Goal: Task Accomplishment & Management: Use online tool/utility

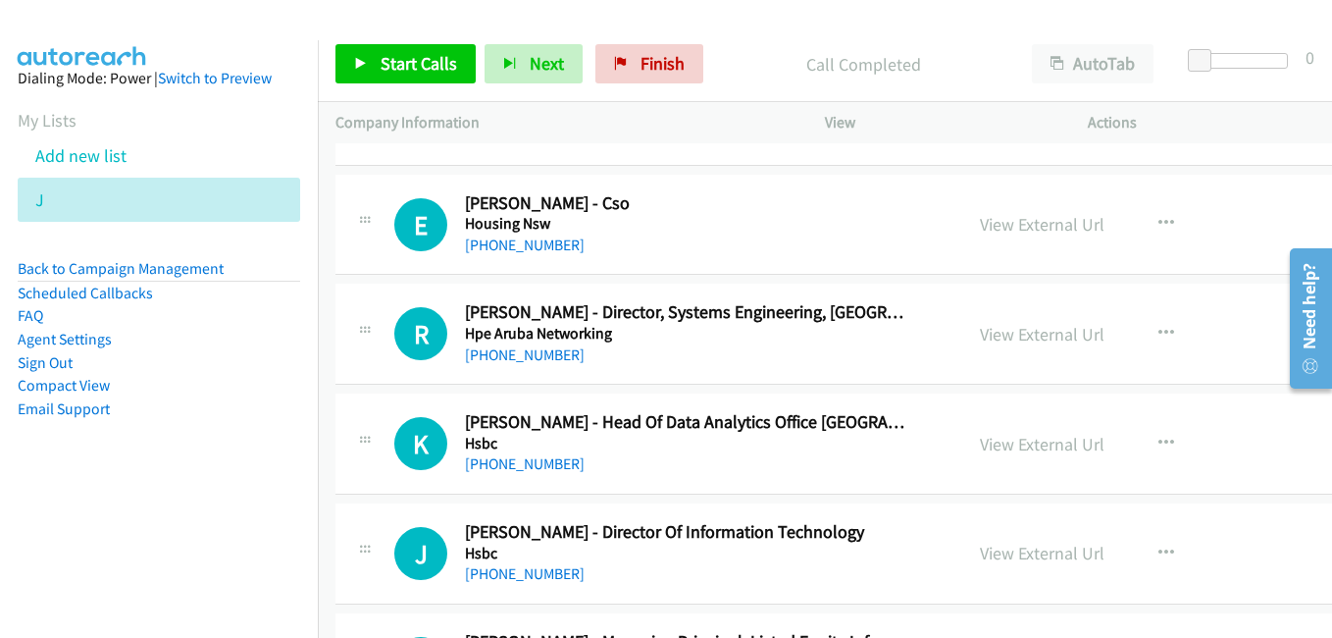
scroll to position [10006, 0]
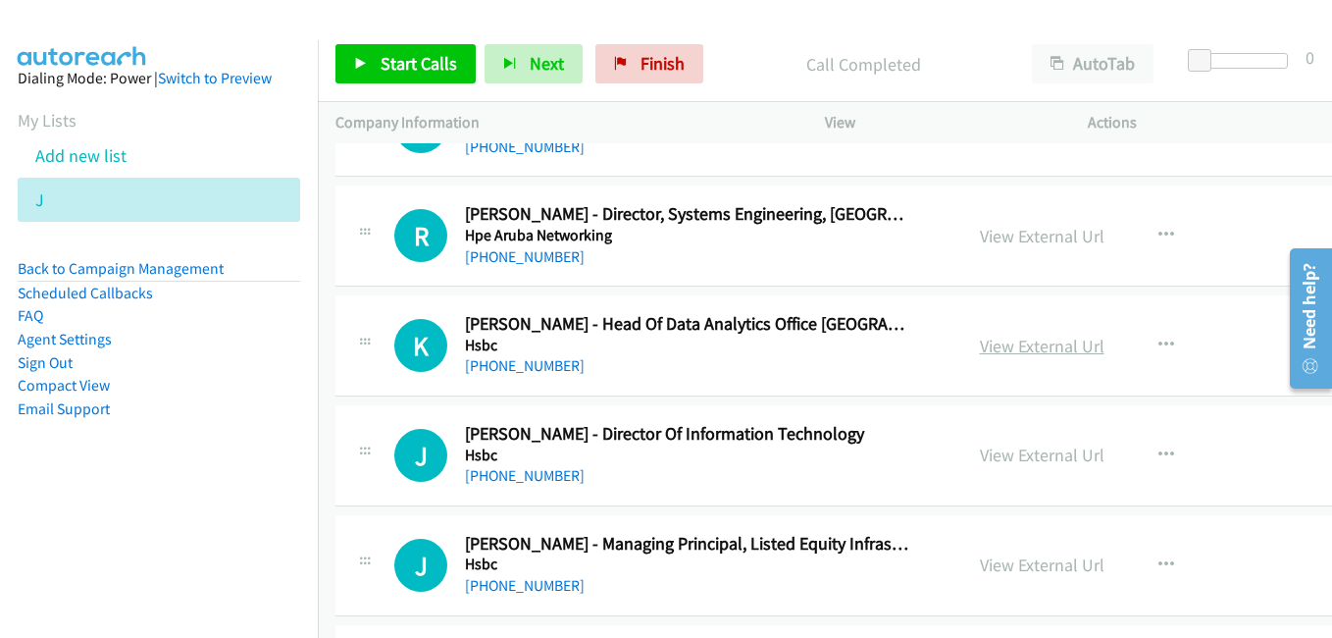
click at [1013, 351] on link "View External Url" at bounding box center [1042, 346] width 125 height 23
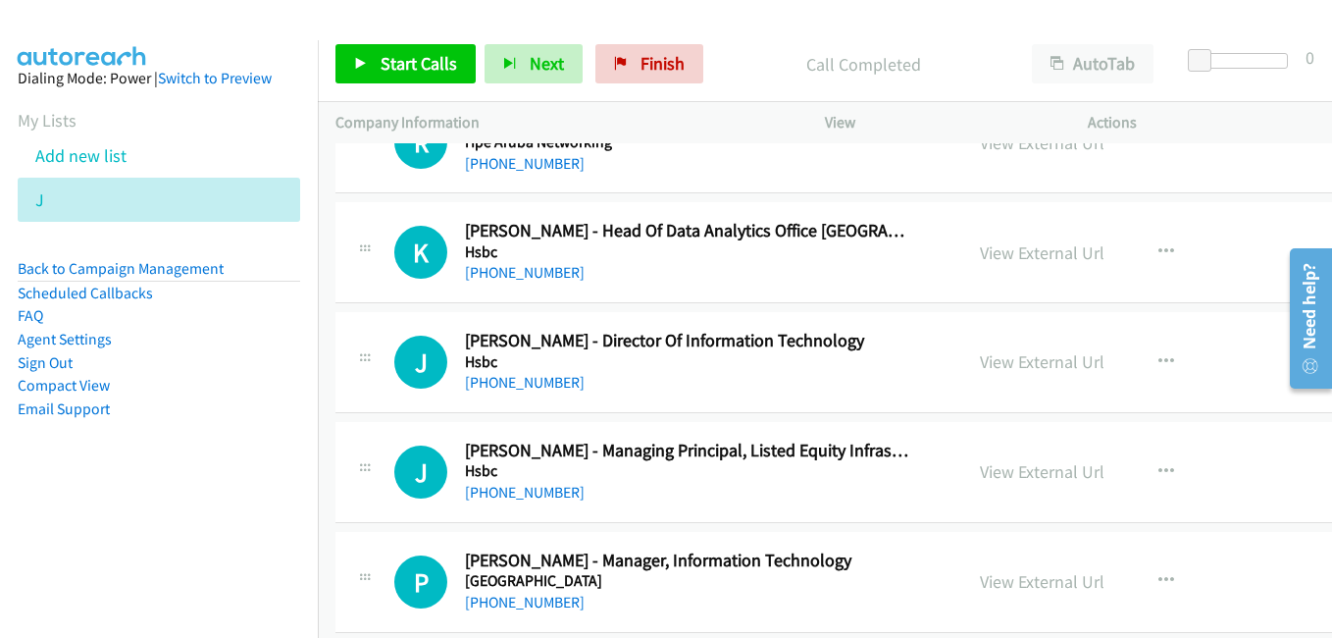
scroll to position [10104, 0]
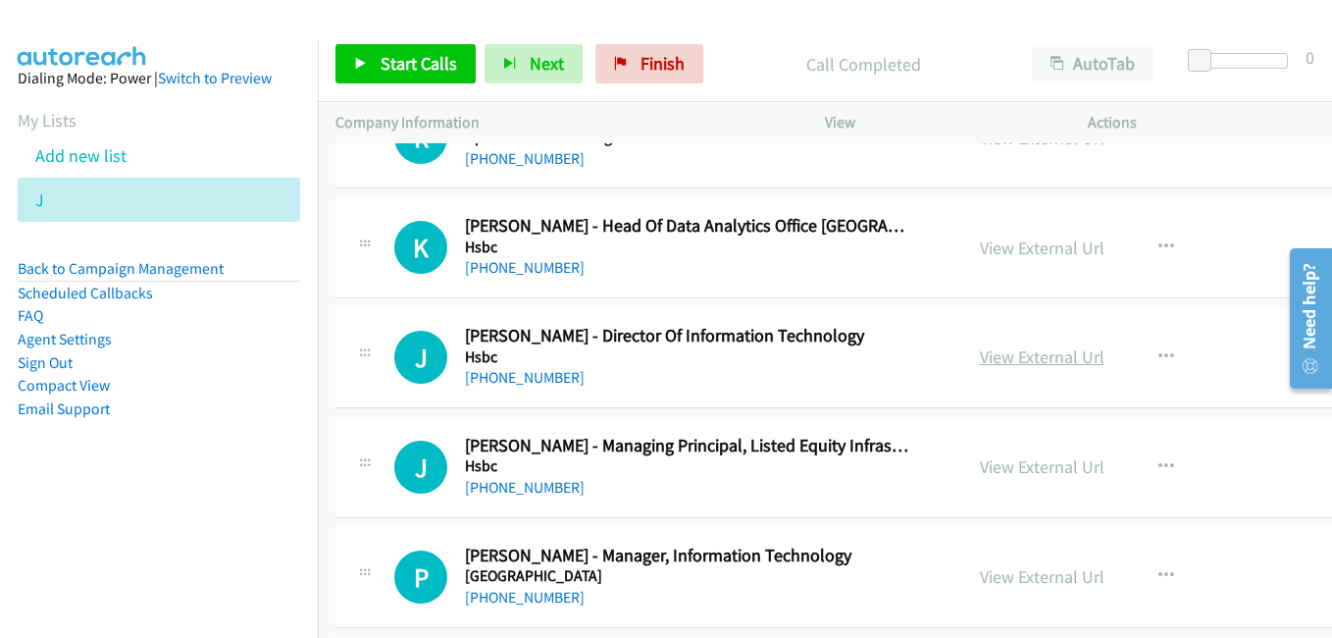
click at [1004, 360] on link "View External Url" at bounding box center [1042, 356] width 125 height 23
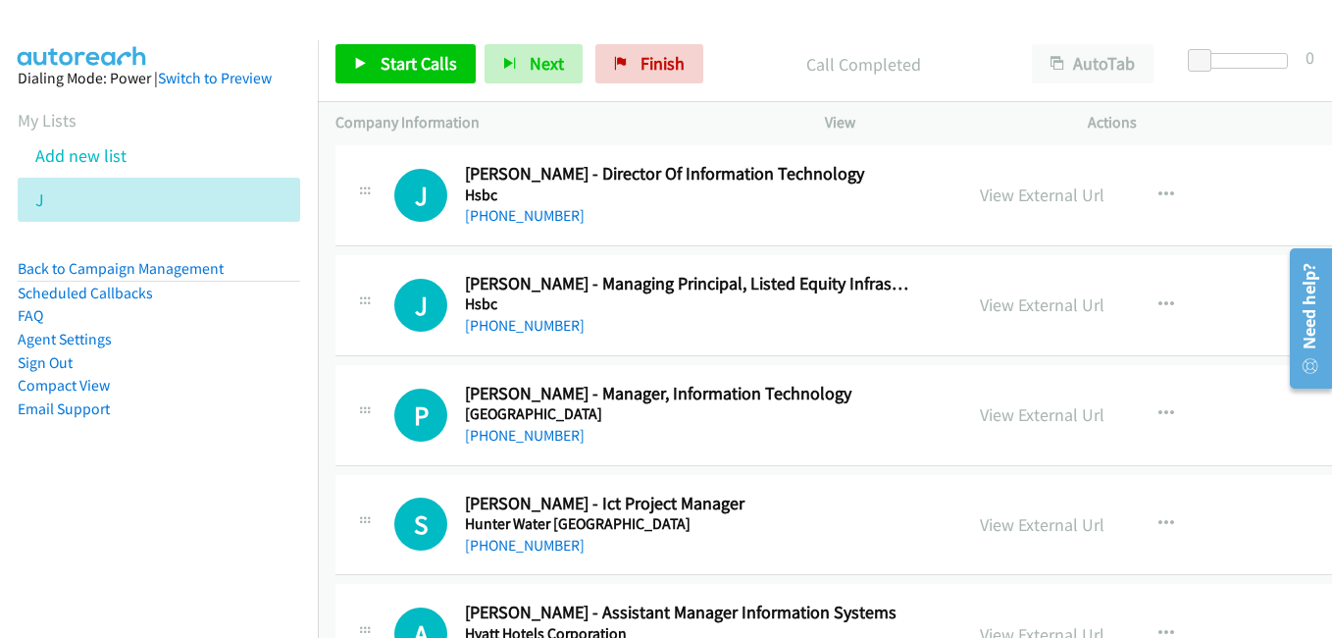
scroll to position [10300, 0]
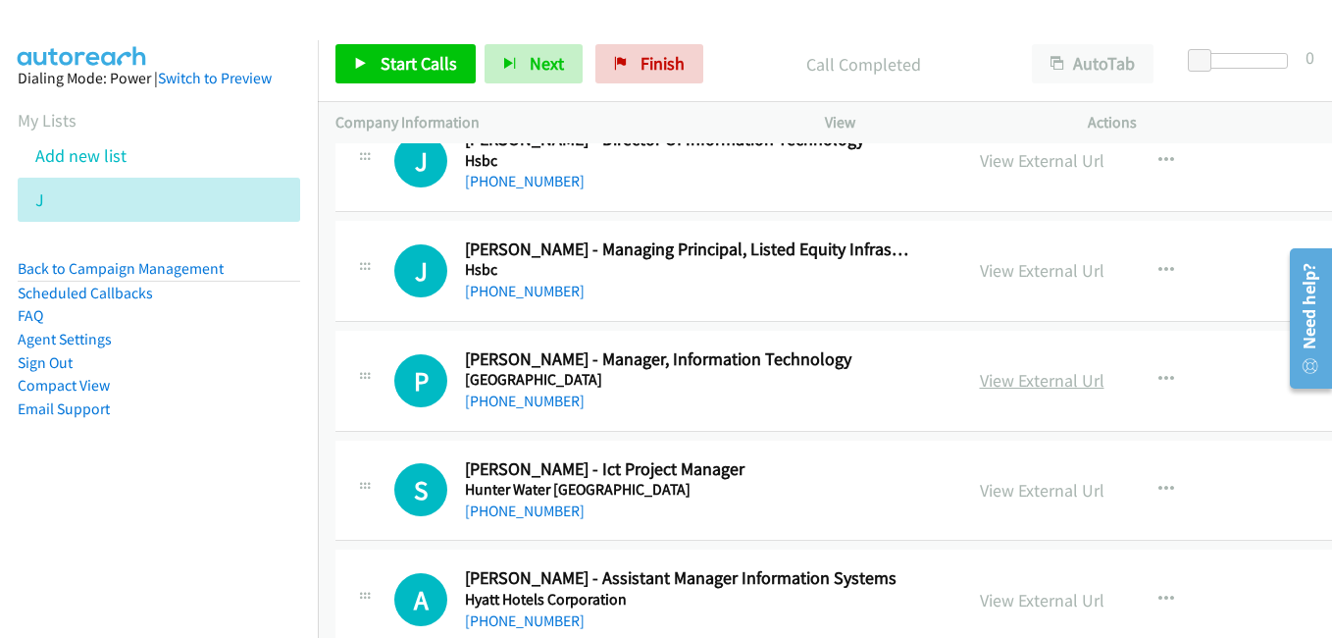
click at [1020, 383] on link "View External Url" at bounding box center [1042, 380] width 125 height 23
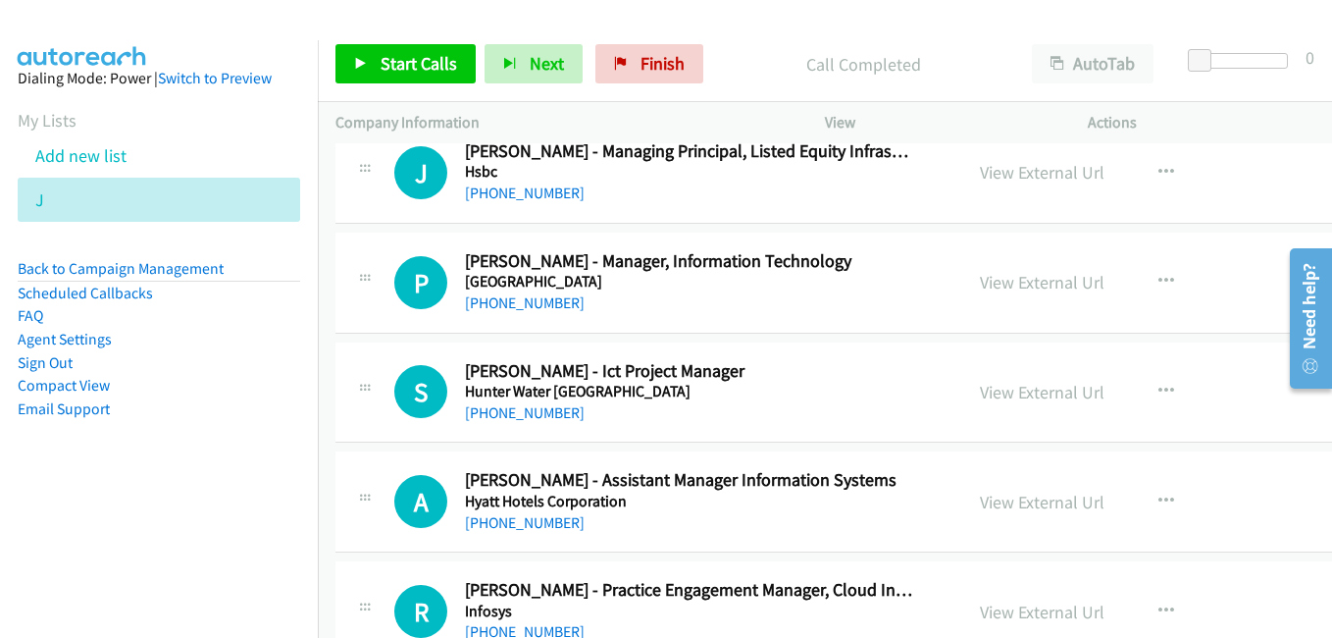
click at [1015, 391] on link "View External Url" at bounding box center [1042, 392] width 125 height 23
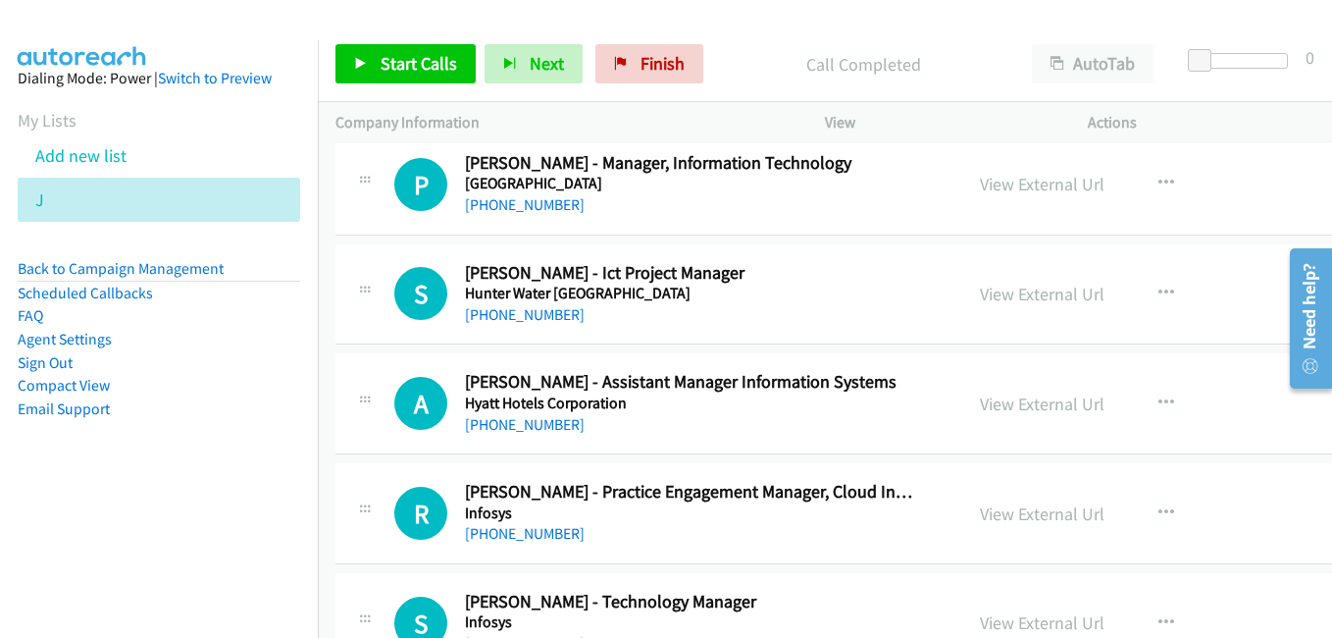
scroll to position [10595, 0]
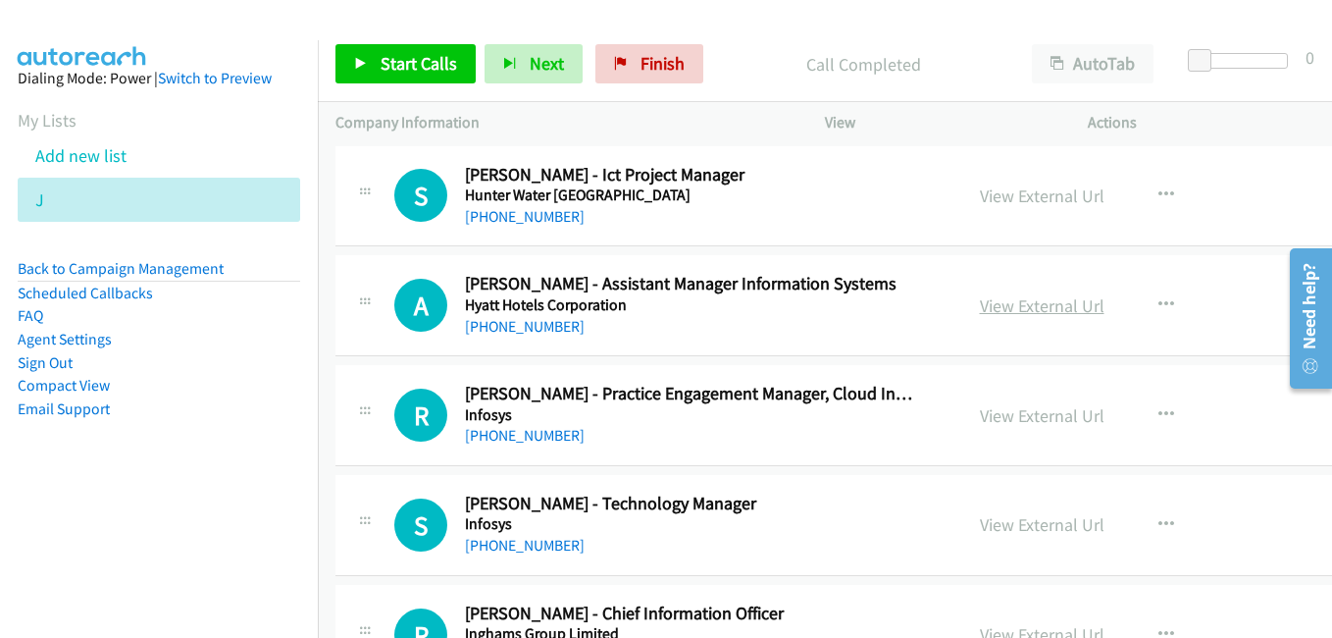
drag, startPoint x: 998, startPoint y: 304, endPoint x: 1025, endPoint y: 312, distance: 28.6
click at [998, 304] on link "View External Url" at bounding box center [1042, 305] width 125 height 23
click at [1023, 418] on link "View External Url" at bounding box center [1042, 415] width 125 height 23
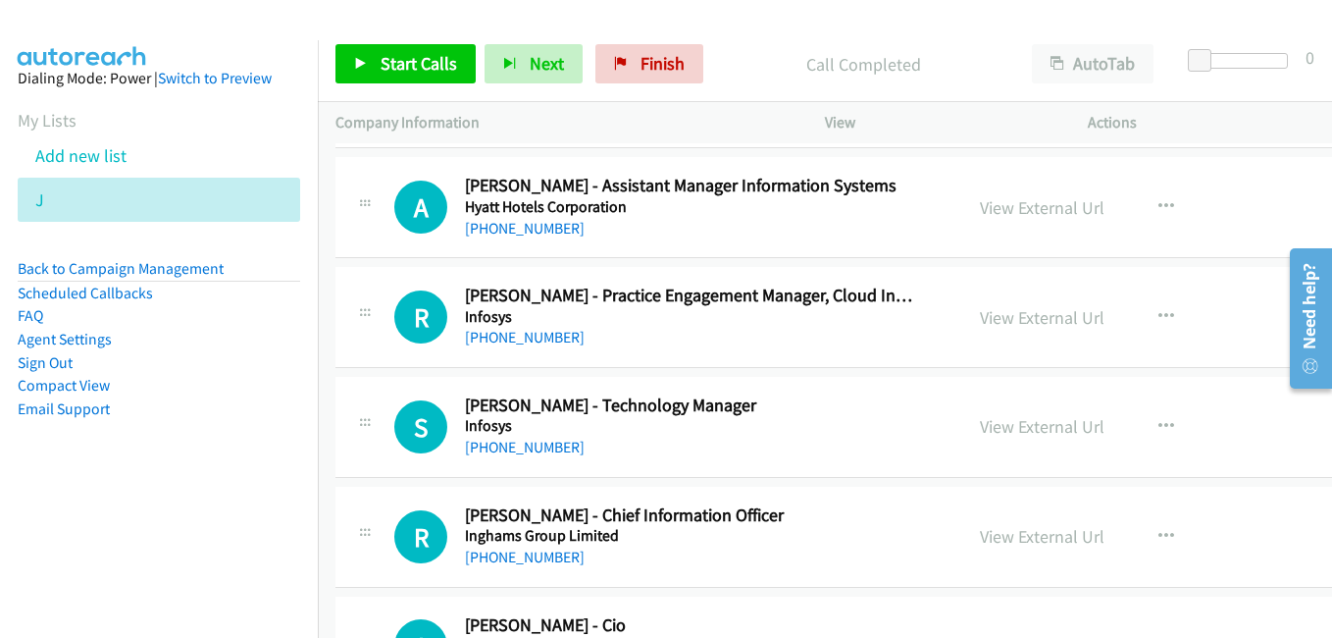
drag, startPoint x: 979, startPoint y: 424, endPoint x: 783, endPoint y: 306, distance: 228.8
click at [980, 424] on link "View External Url" at bounding box center [1042, 426] width 125 height 23
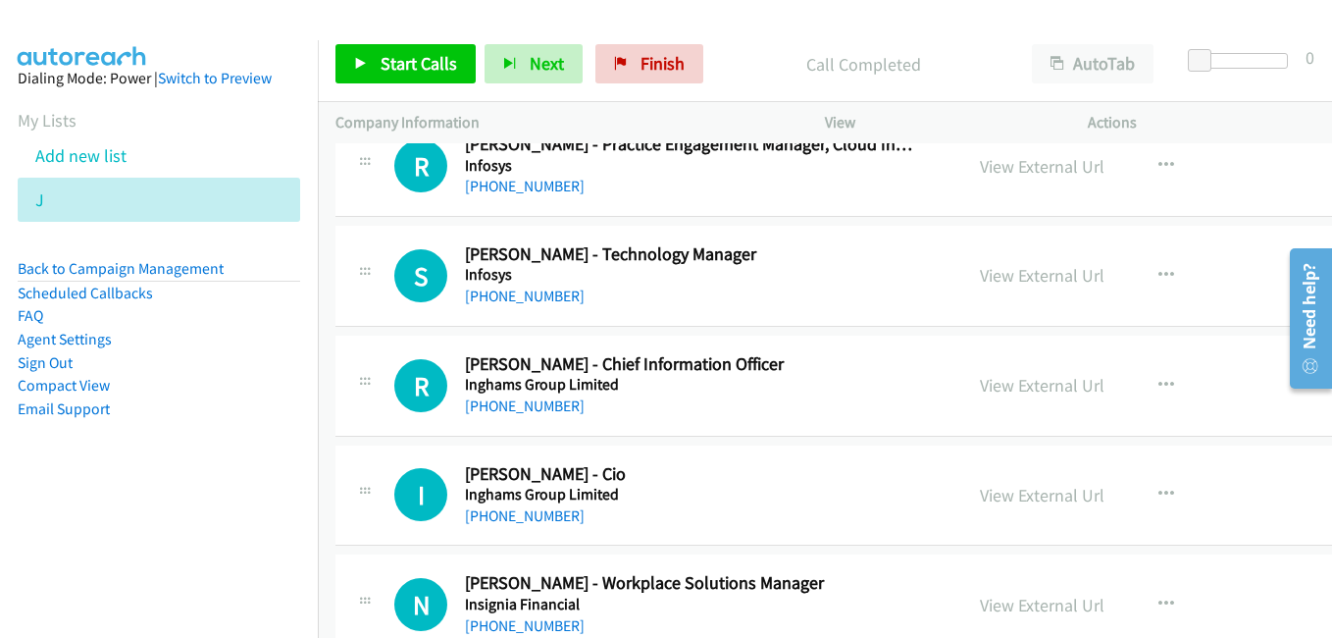
scroll to position [10889, 0]
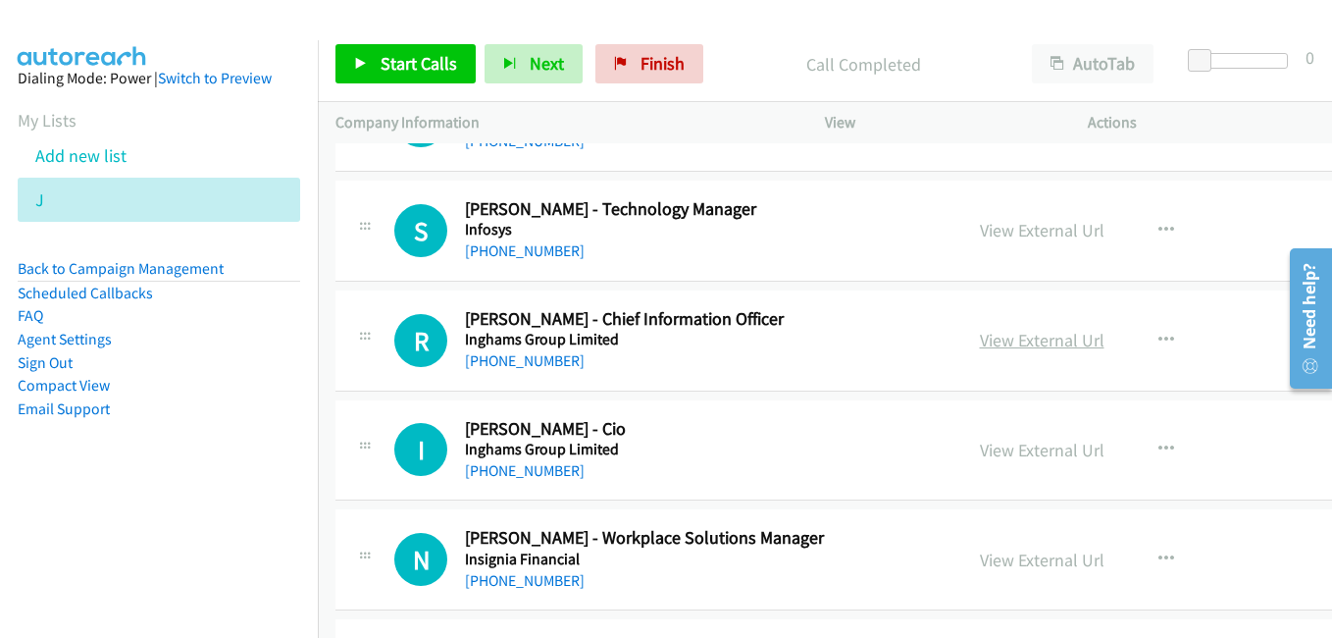
click at [1009, 337] on link "View External Url" at bounding box center [1042, 340] width 125 height 23
click at [992, 449] on link "View External Url" at bounding box center [1042, 450] width 125 height 23
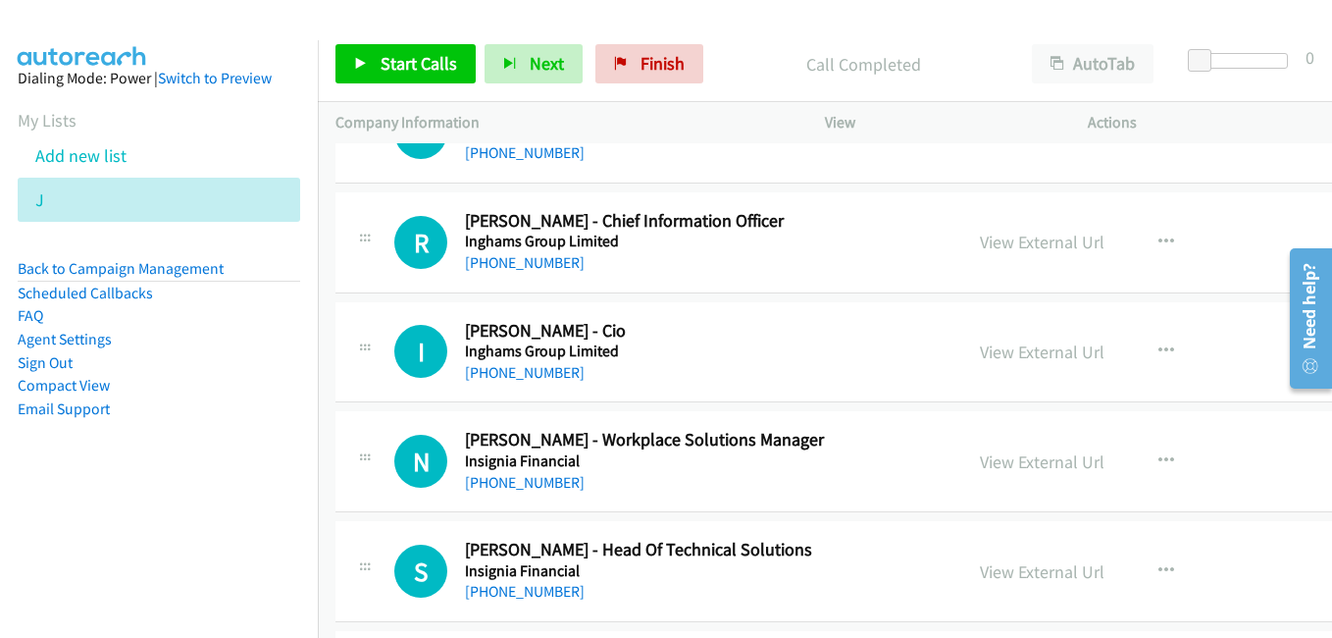
scroll to position [11085, 0]
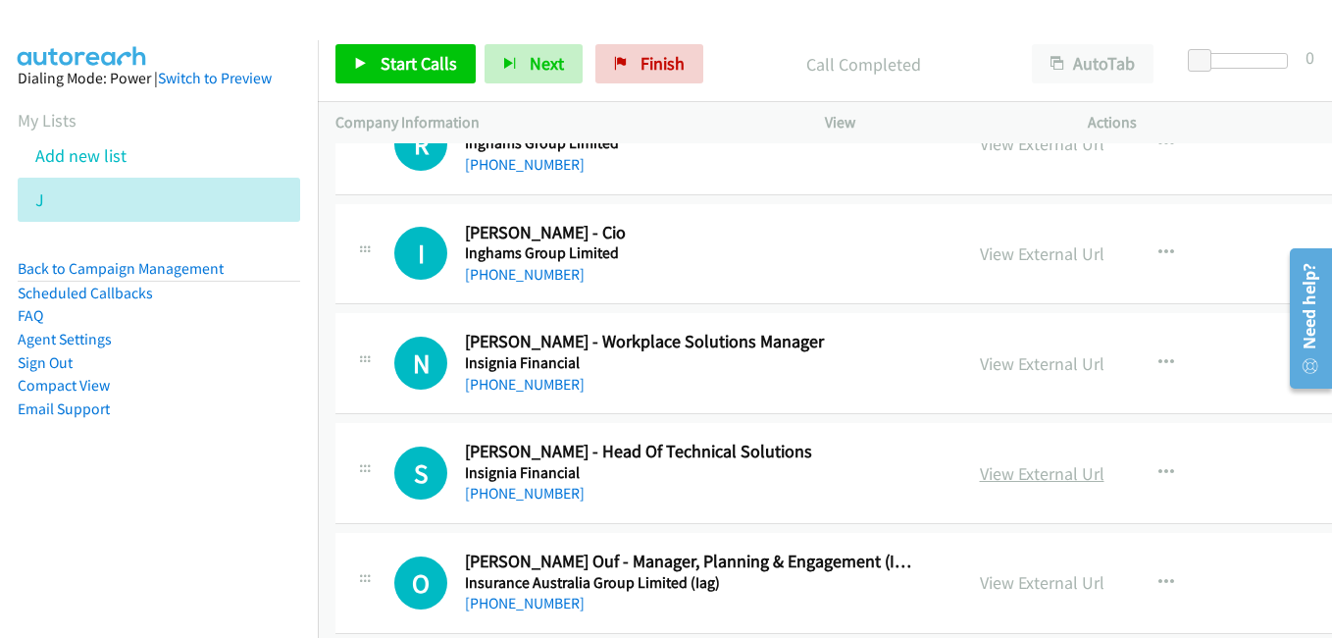
click at [991, 477] on link "View External Url" at bounding box center [1042, 473] width 125 height 23
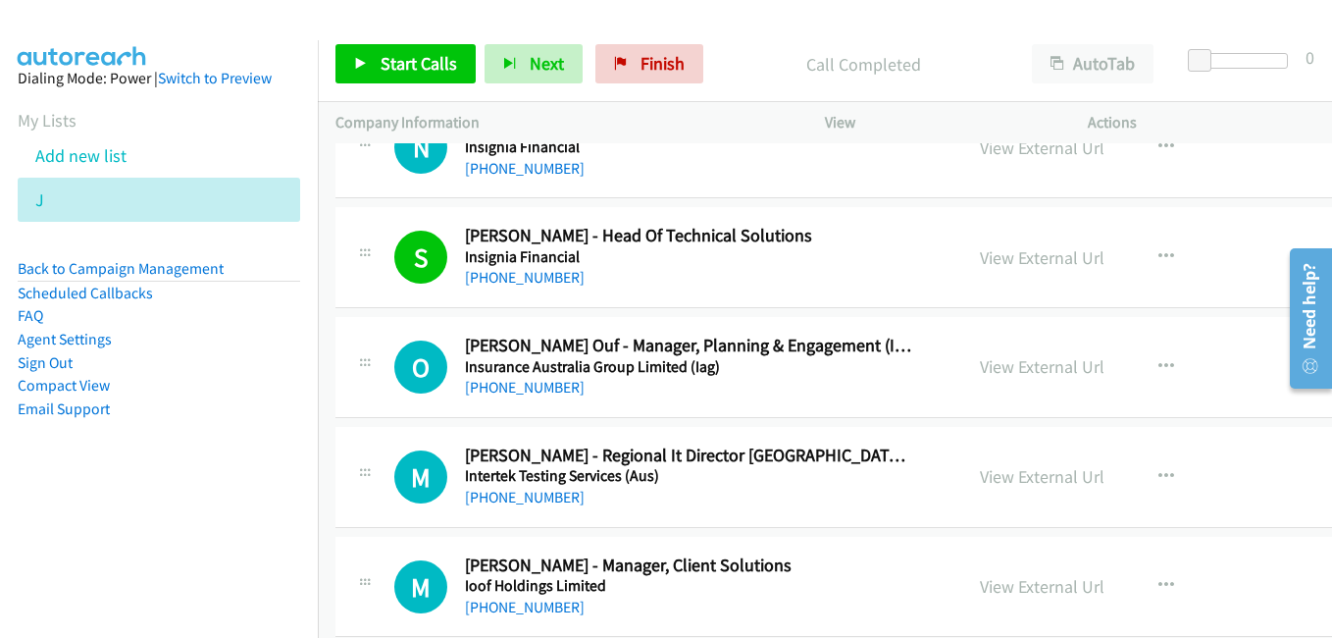
scroll to position [11379, 0]
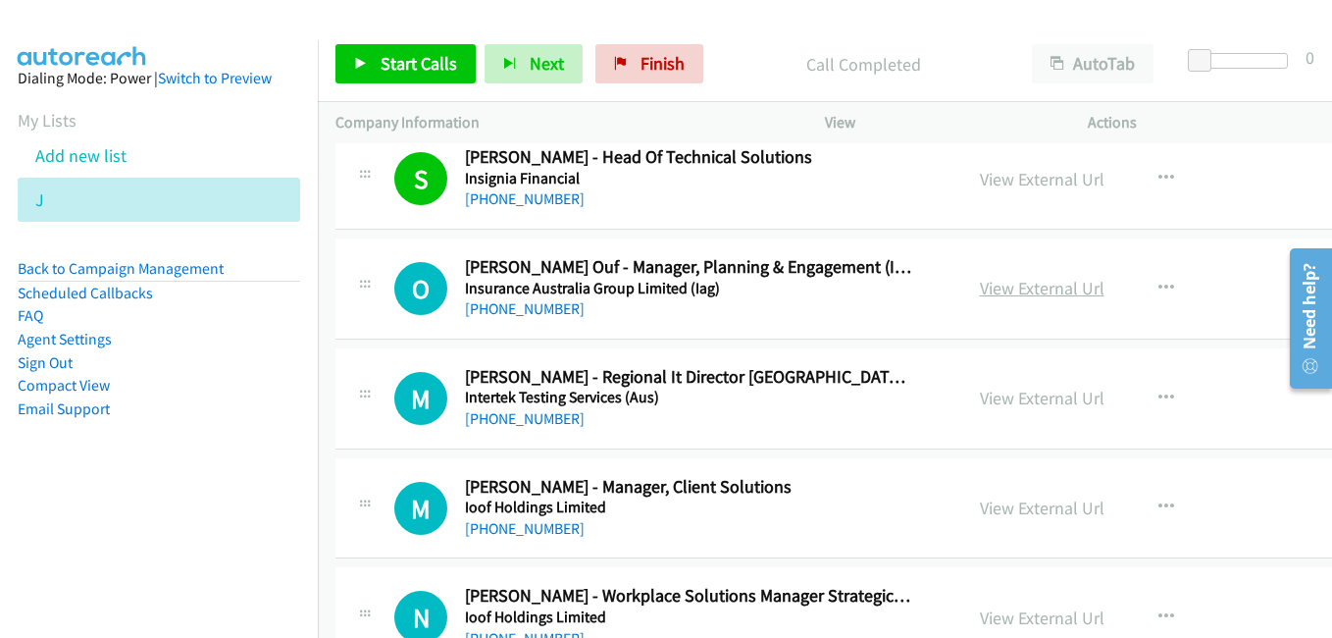
click at [1000, 293] on link "View External Url" at bounding box center [1042, 288] width 125 height 23
click at [980, 401] on link "View External Url" at bounding box center [1042, 398] width 125 height 23
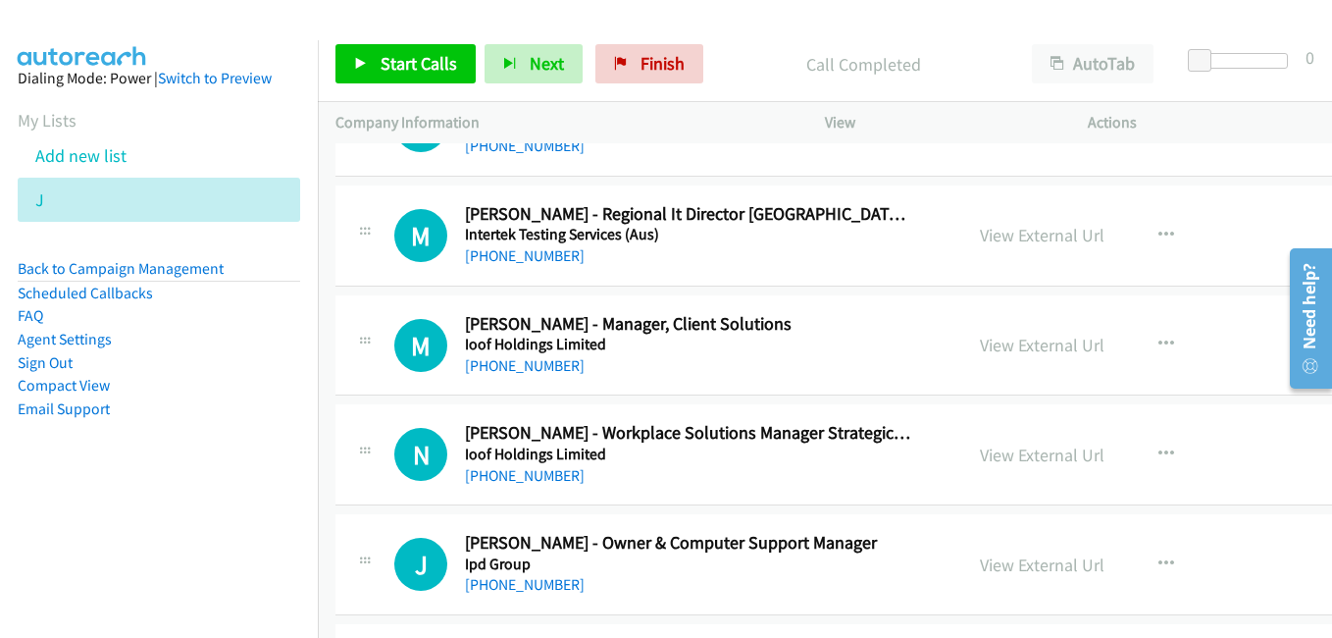
scroll to position [11576, 0]
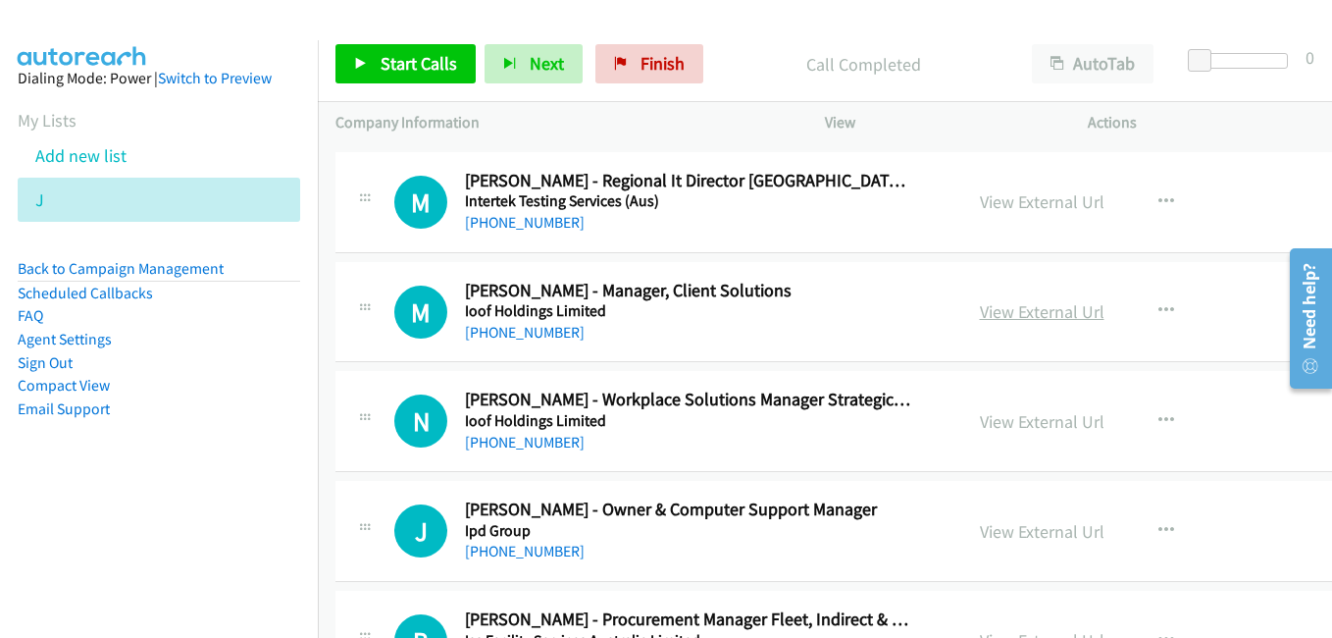
click at [1001, 313] on link "View External Url" at bounding box center [1042, 311] width 125 height 23
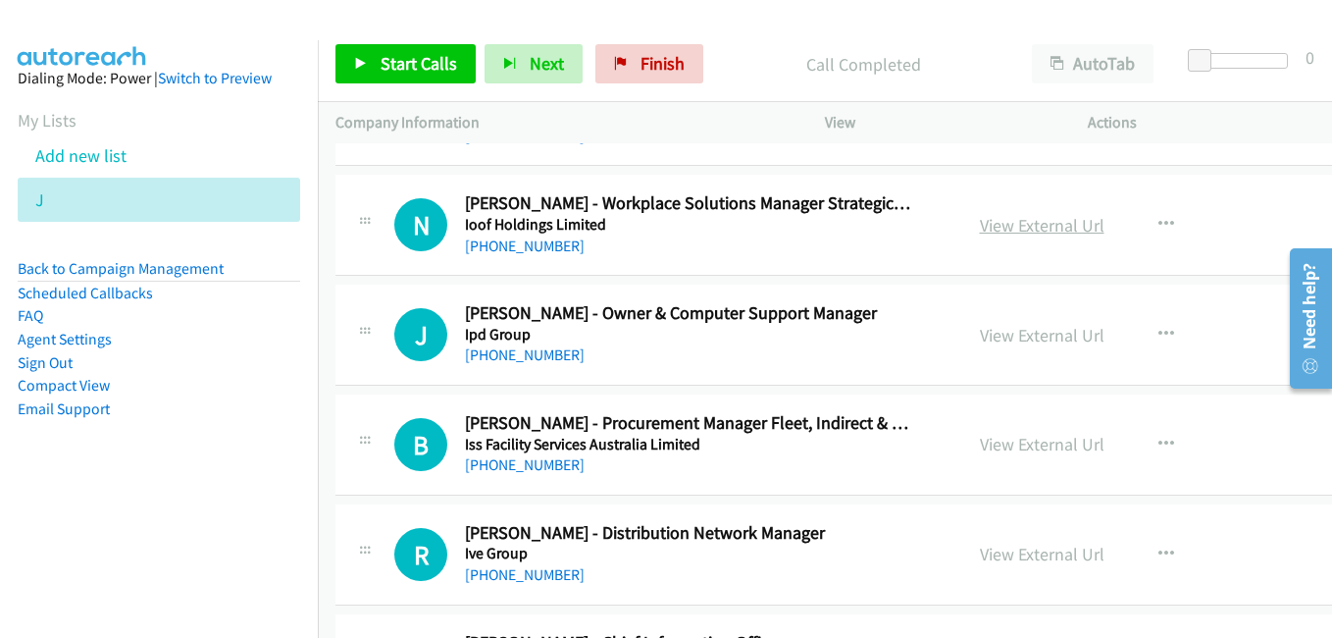
click at [980, 230] on link "View External Url" at bounding box center [1042, 225] width 125 height 23
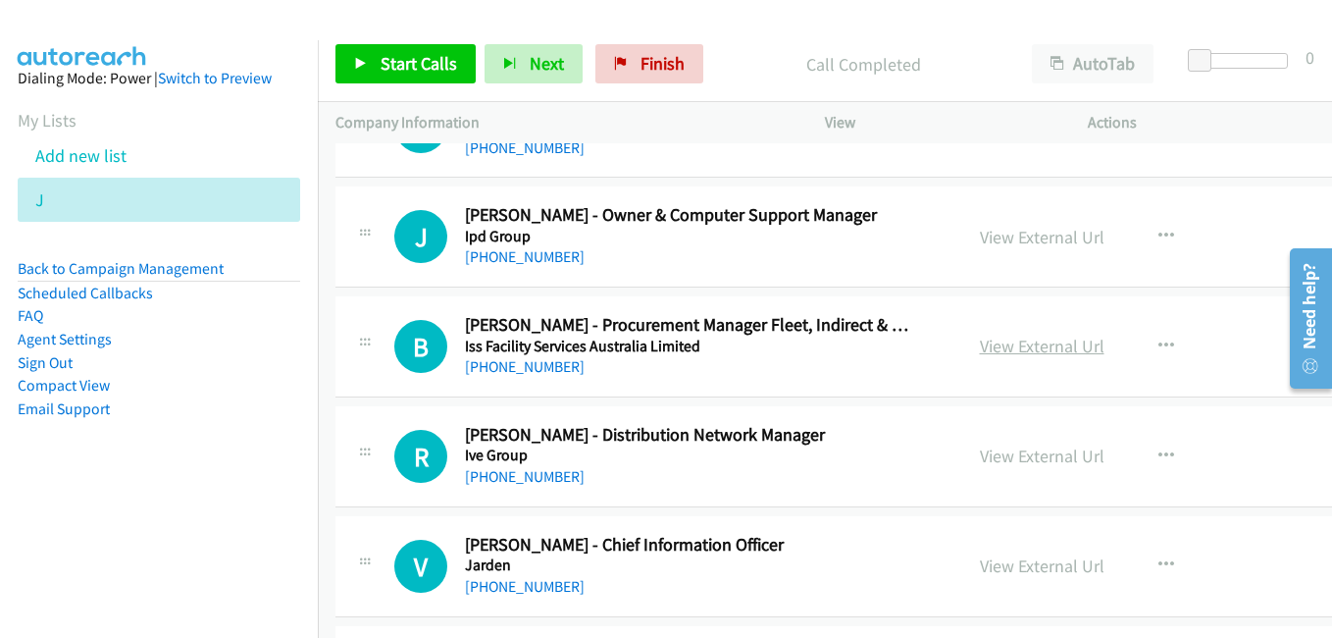
click at [1016, 348] on link "View External Url" at bounding box center [1042, 346] width 125 height 23
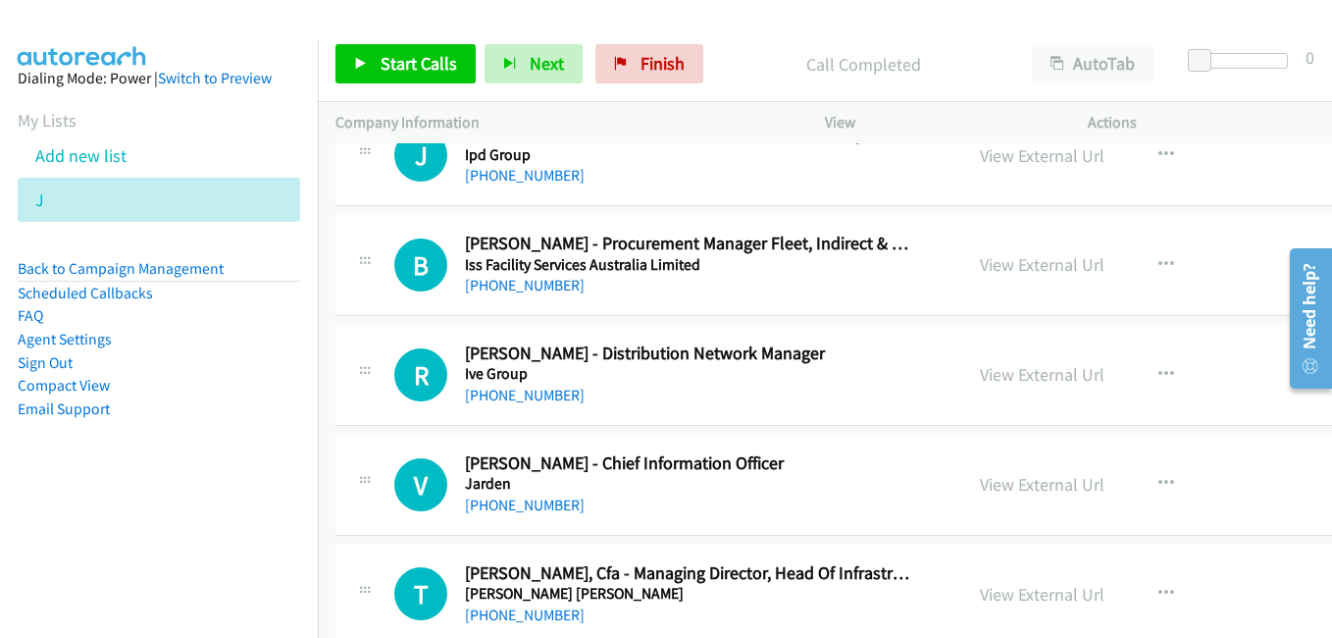
scroll to position [12066, 0]
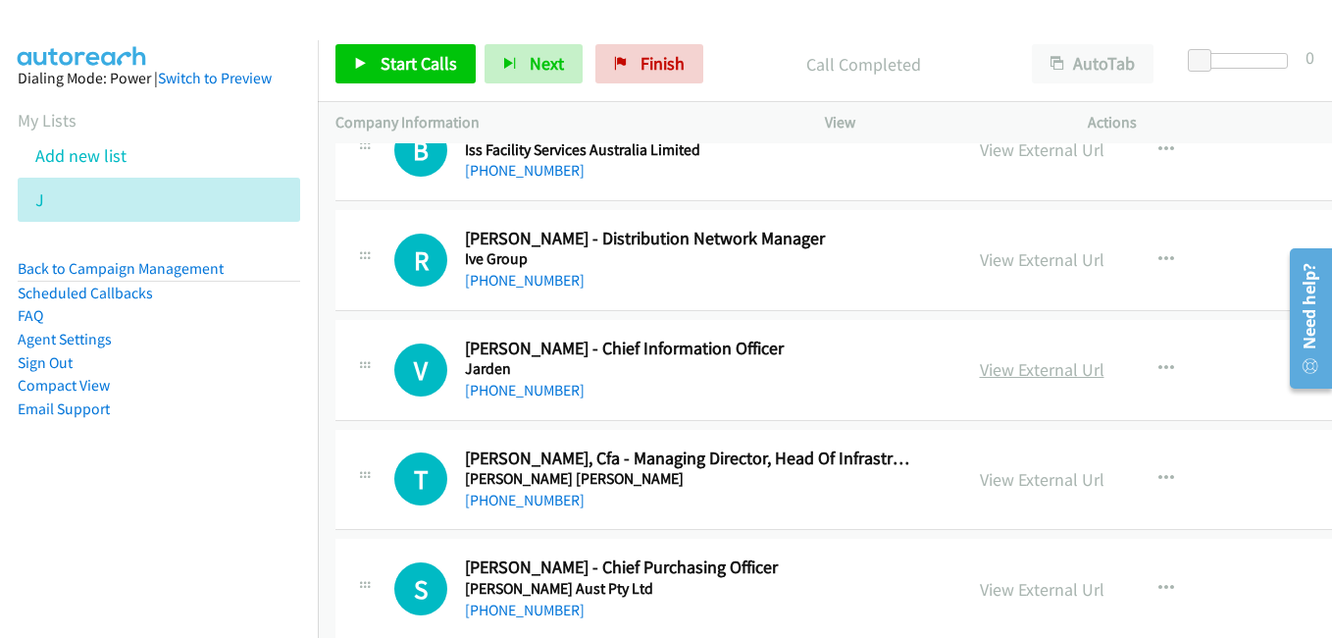
click at [989, 367] on link "View External Url" at bounding box center [1042, 369] width 125 height 23
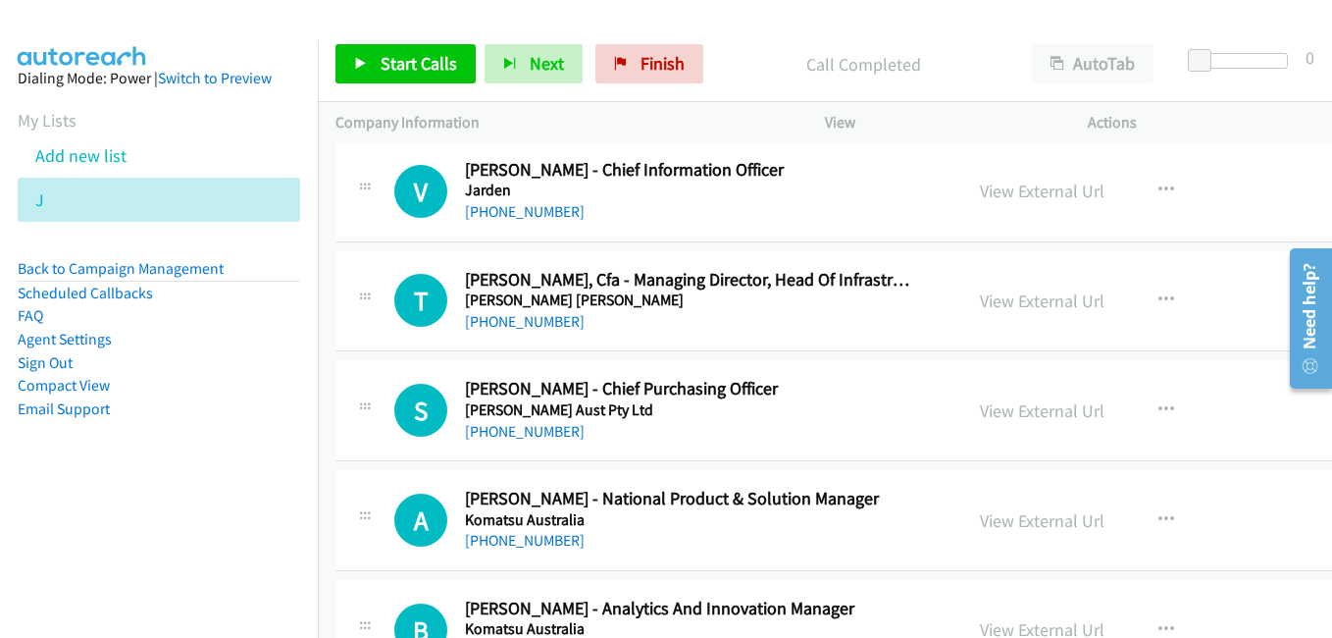
scroll to position [12262, 0]
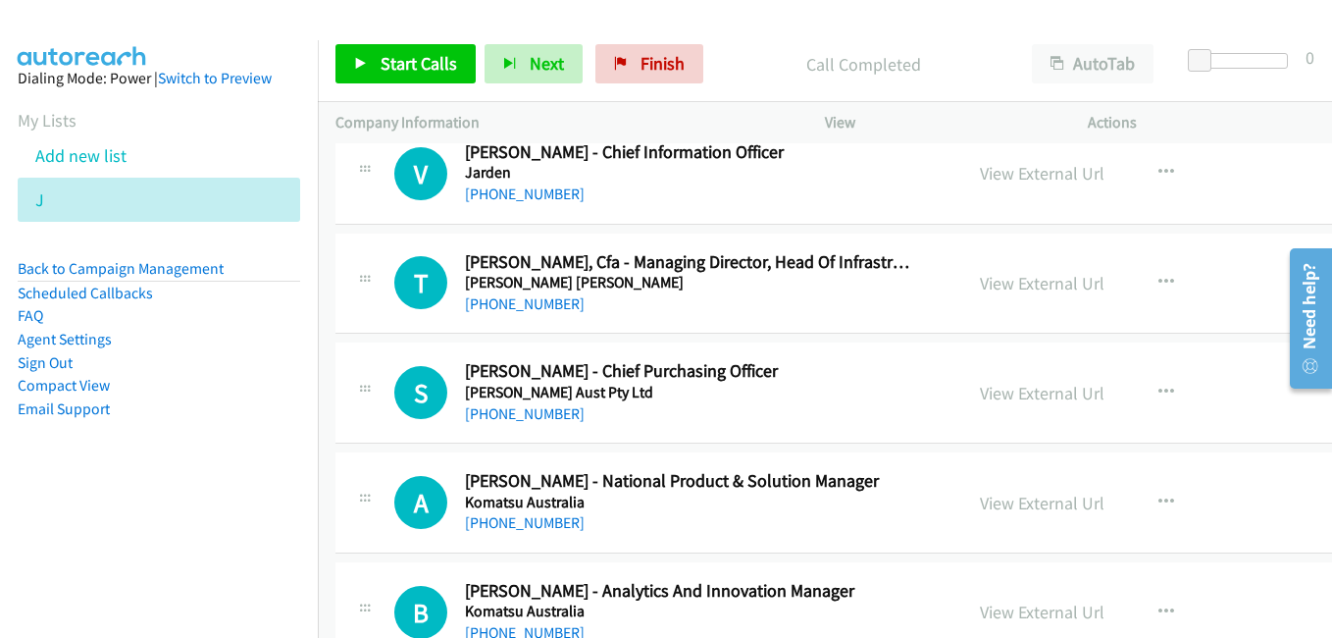
drag, startPoint x: 989, startPoint y: 288, endPoint x: 1020, endPoint y: 305, distance: 35.5
click at [989, 288] on link "View External Url" at bounding box center [1042, 283] width 125 height 23
click at [1011, 384] on link "View External Url" at bounding box center [1042, 393] width 125 height 23
click at [992, 496] on link "View External Url" at bounding box center [1042, 502] width 125 height 23
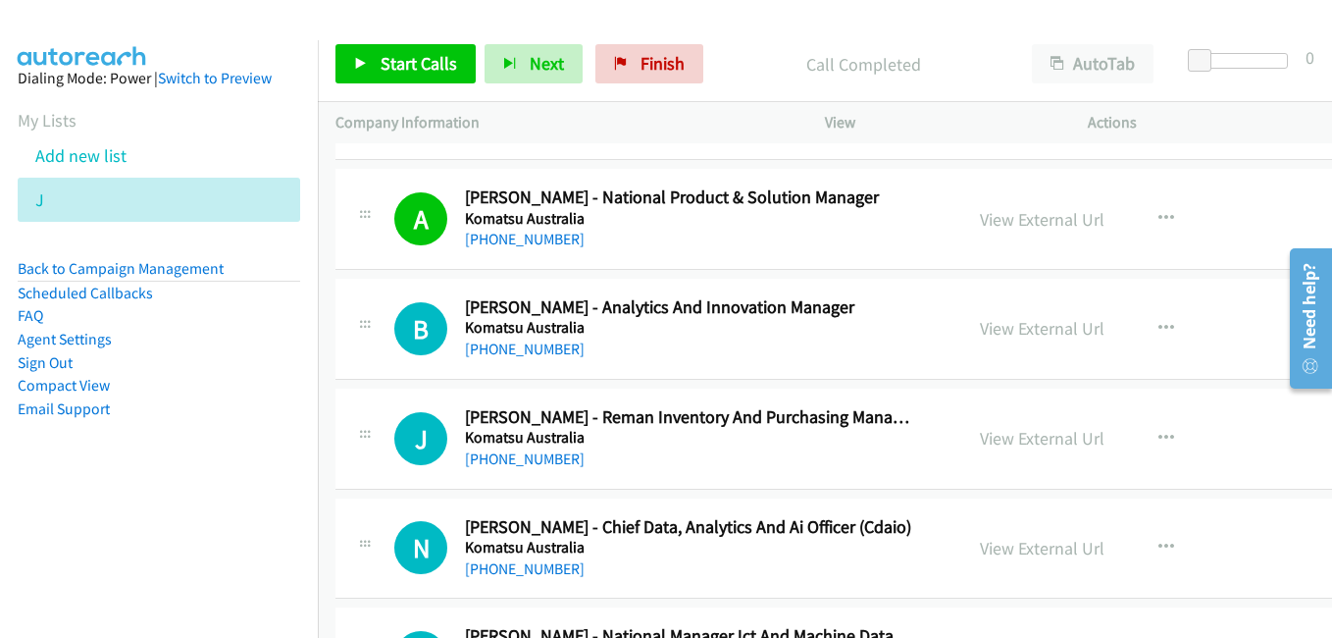
scroll to position [12557, 0]
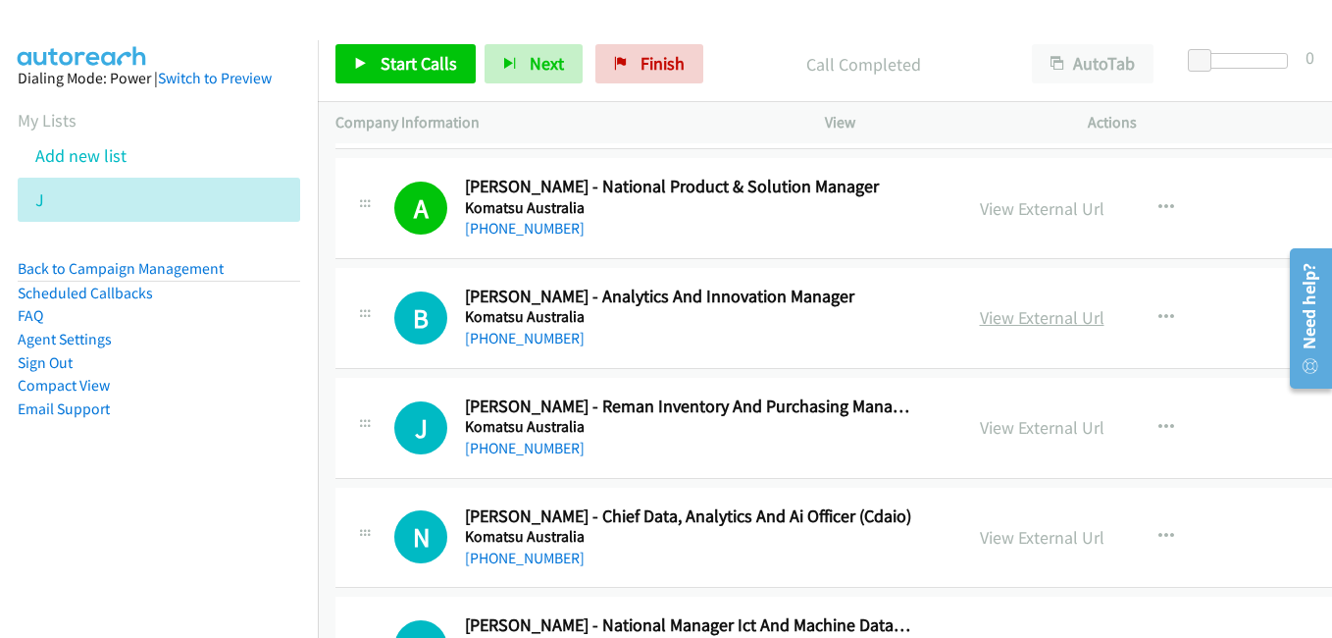
drag, startPoint x: 970, startPoint y: 319, endPoint x: 960, endPoint y: 306, distance: 16.1
click at [980, 319] on link "View External Url" at bounding box center [1042, 317] width 125 height 23
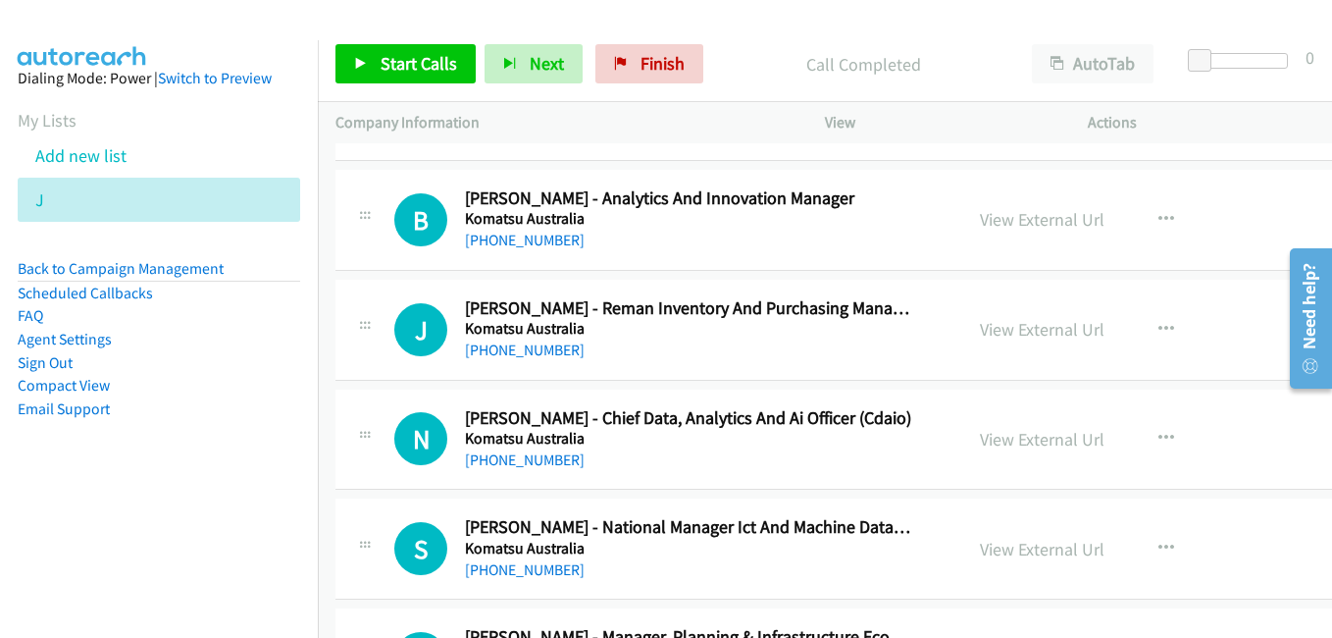
drag, startPoint x: 994, startPoint y: 431, endPoint x: 944, endPoint y: 389, distance: 64.8
click at [994, 431] on link "View External Url" at bounding box center [1042, 439] width 125 height 23
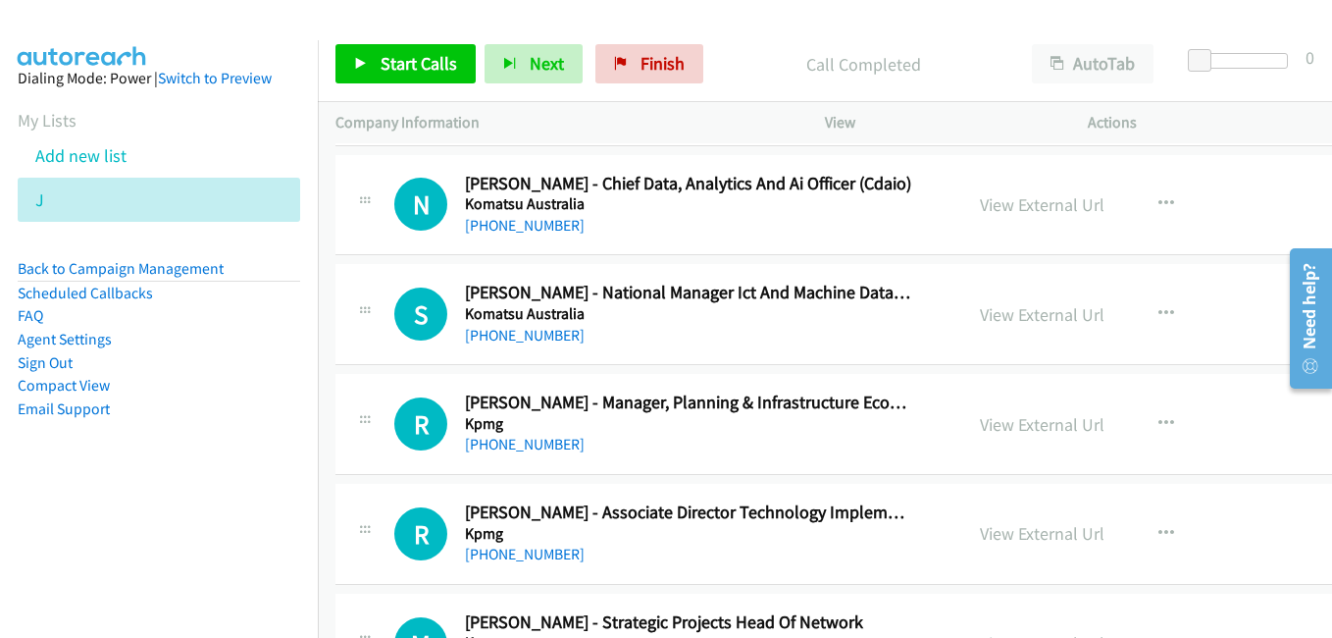
scroll to position [12949, 0]
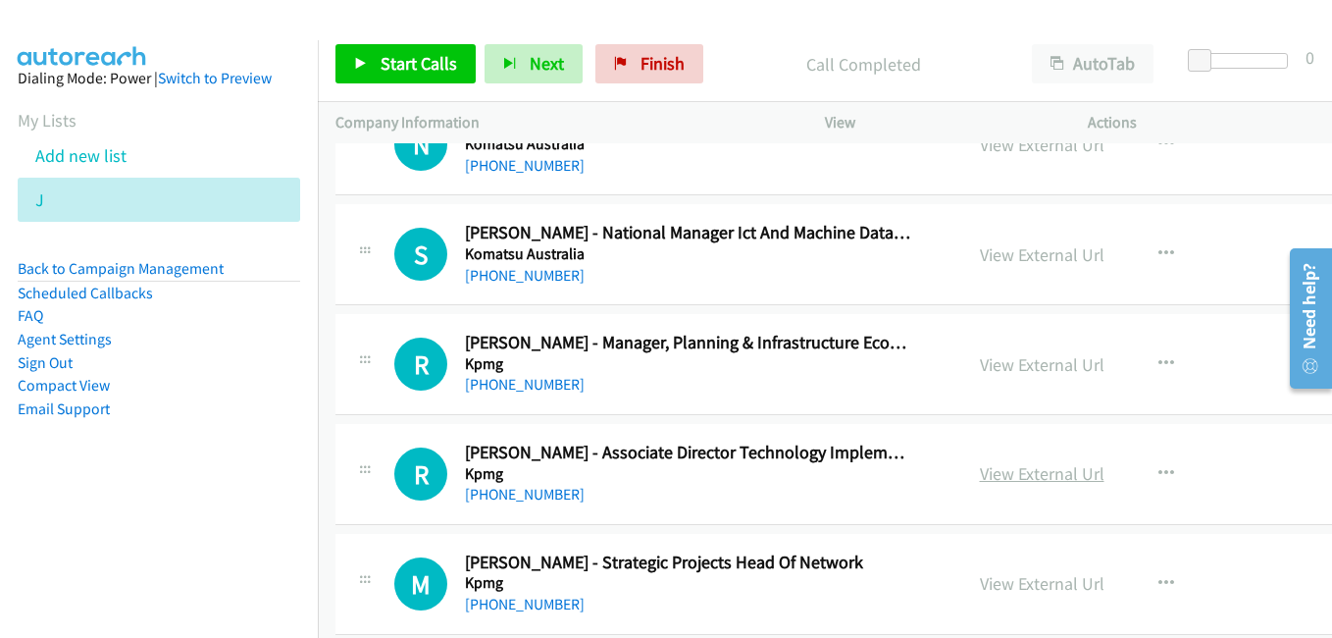
click at [1009, 475] on link "View External Url" at bounding box center [1042, 473] width 125 height 23
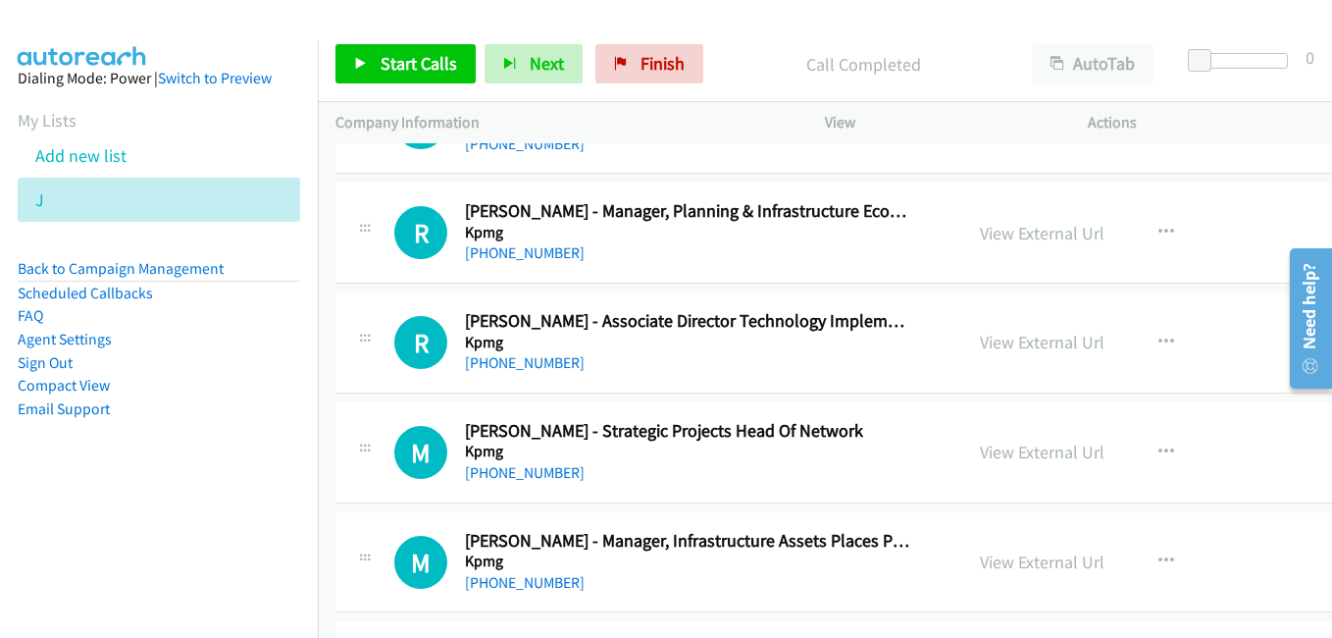
scroll to position [13145, 0]
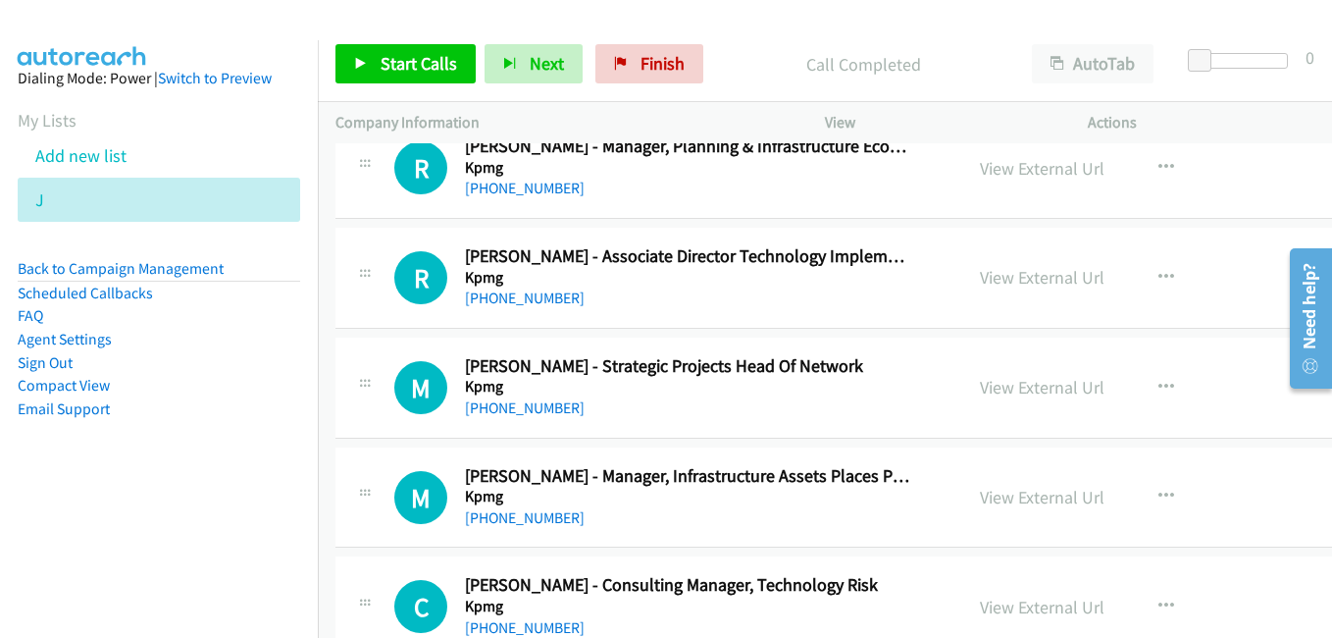
drag, startPoint x: 982, startPoint y: 392, endPoint x: 1129, endPoint y: 451, distance: 158.5
click at [982, 392] on link "View External Url" at bounding box center [1042, 387] width 125 height 23
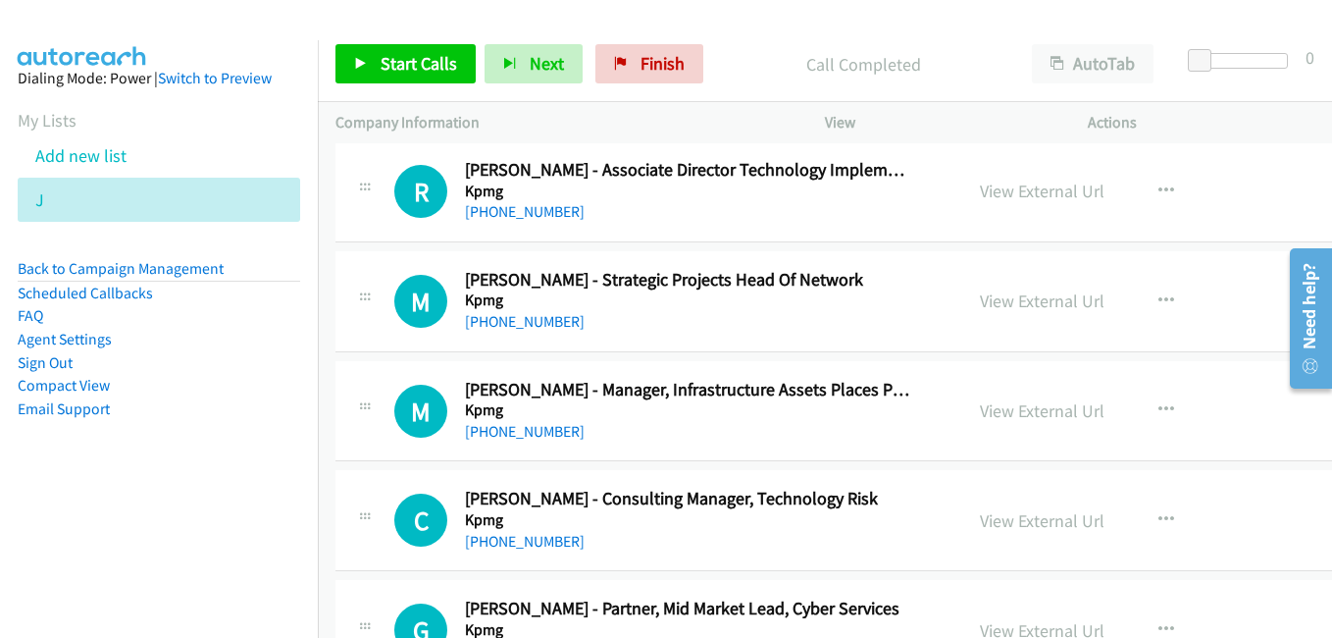
scroll to position [13243, 0]
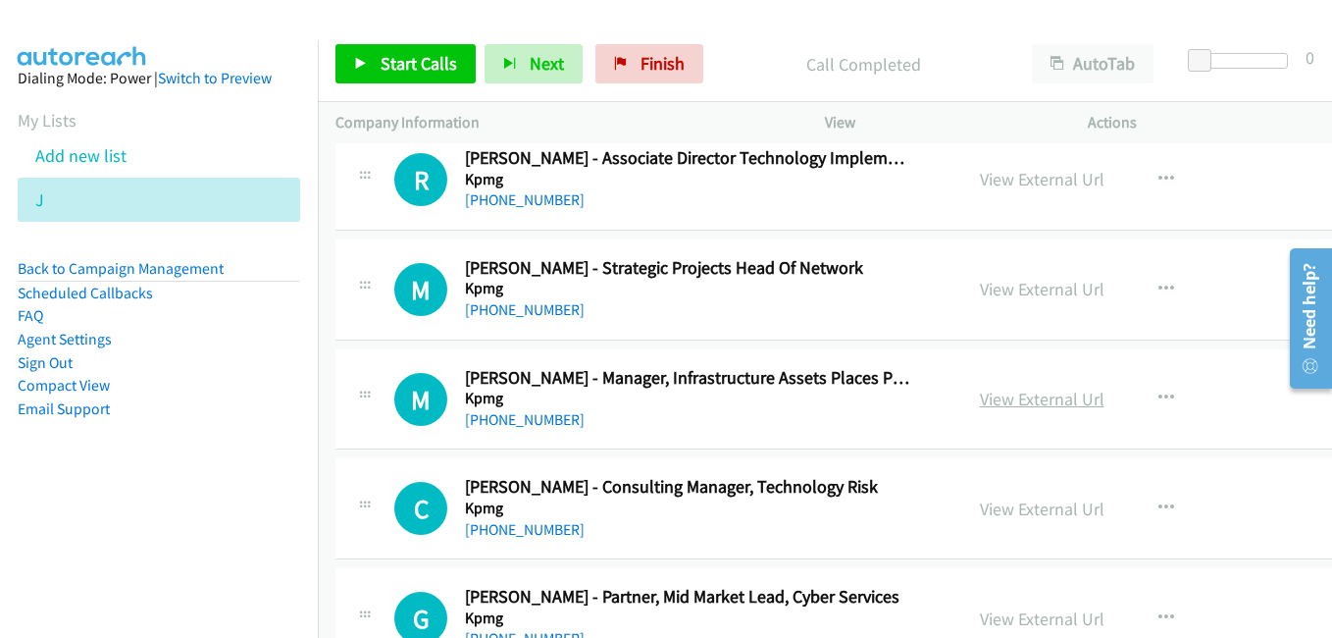
drag, startPoint x: 1010, startPoint y: 399, endPoint x: 1024, endPoint y: 396, distance: 14.0
click at [1010, 399] on link "View External Url" at bounding box center [1042, 398] width 125 height 23
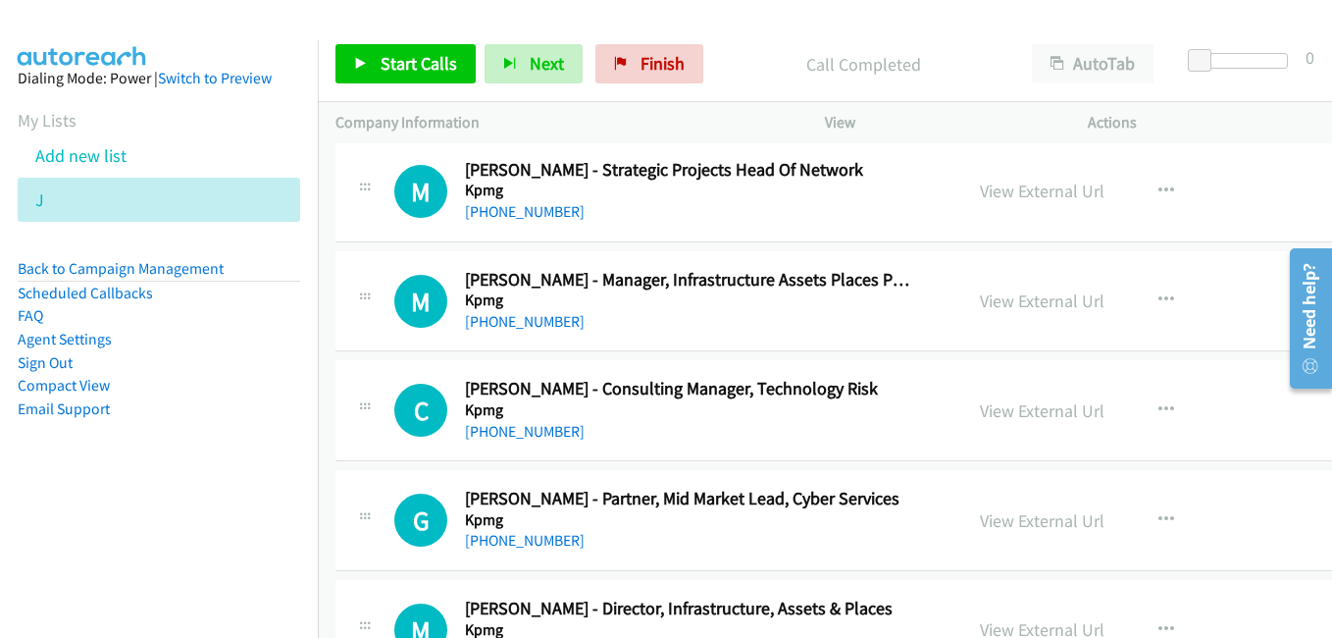
scroll to position [13440, 0]
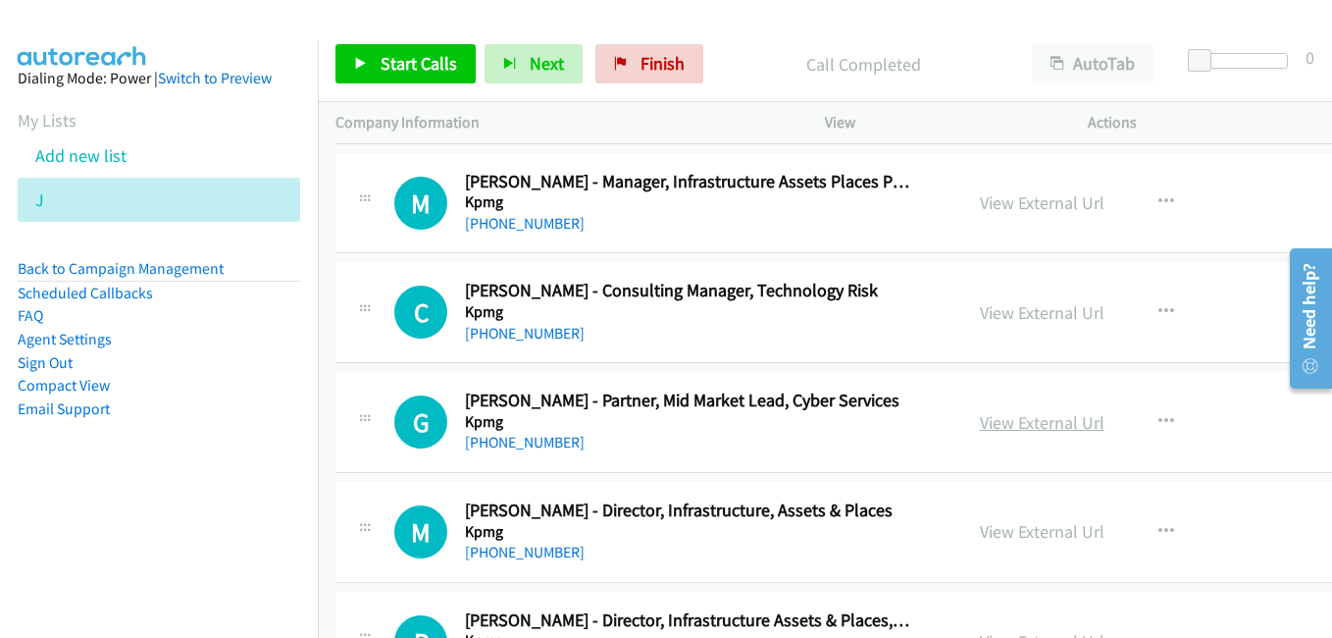
click at [1002, 417] on link "View External Url" at bounding box center [1042, 422] width 125 height 23
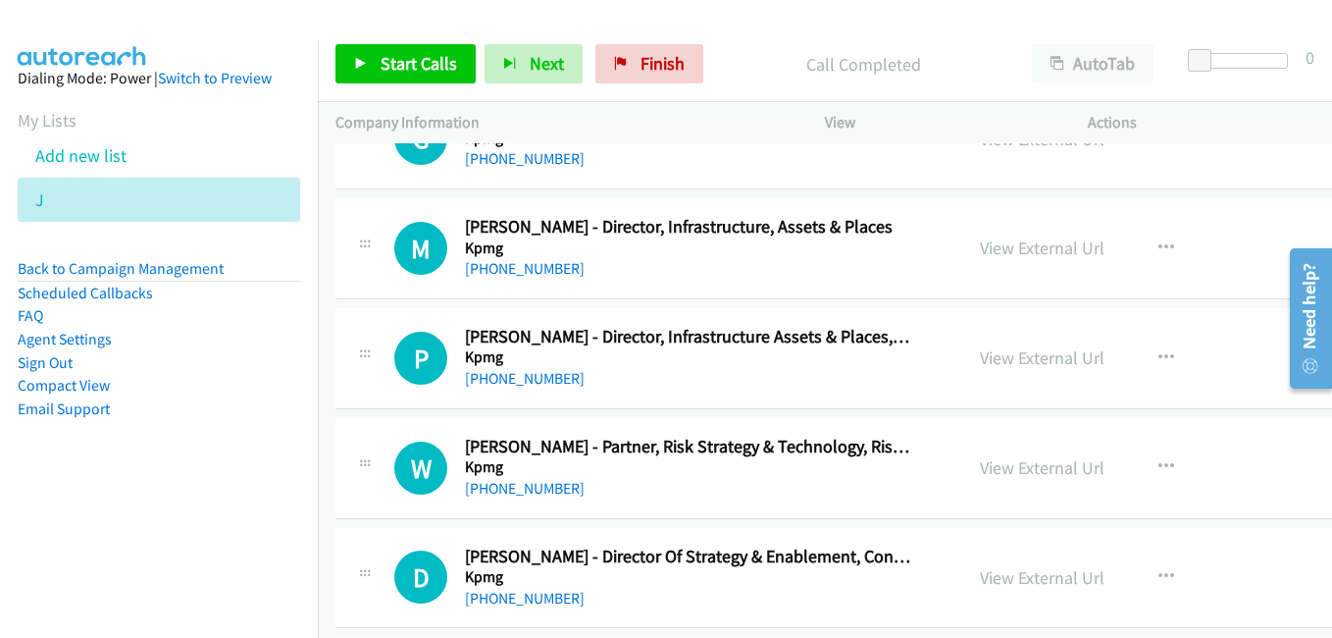
scroll to position [13832, 0]
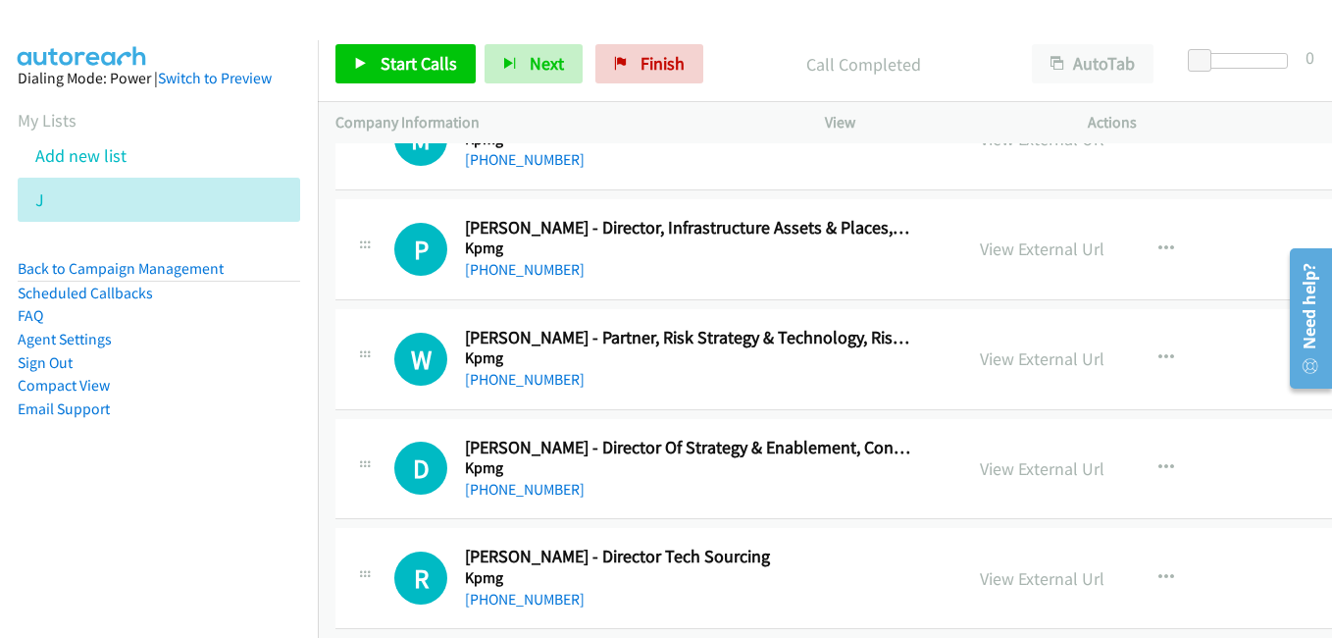
drag, startPoint x: 1006, startPoint y: 364, endPoint x: 1072, endPoint y: 380, distance: 67.6
click at [1006, 364] on link "View External Url" at bounding box center [1042, 358] width 125 height 23
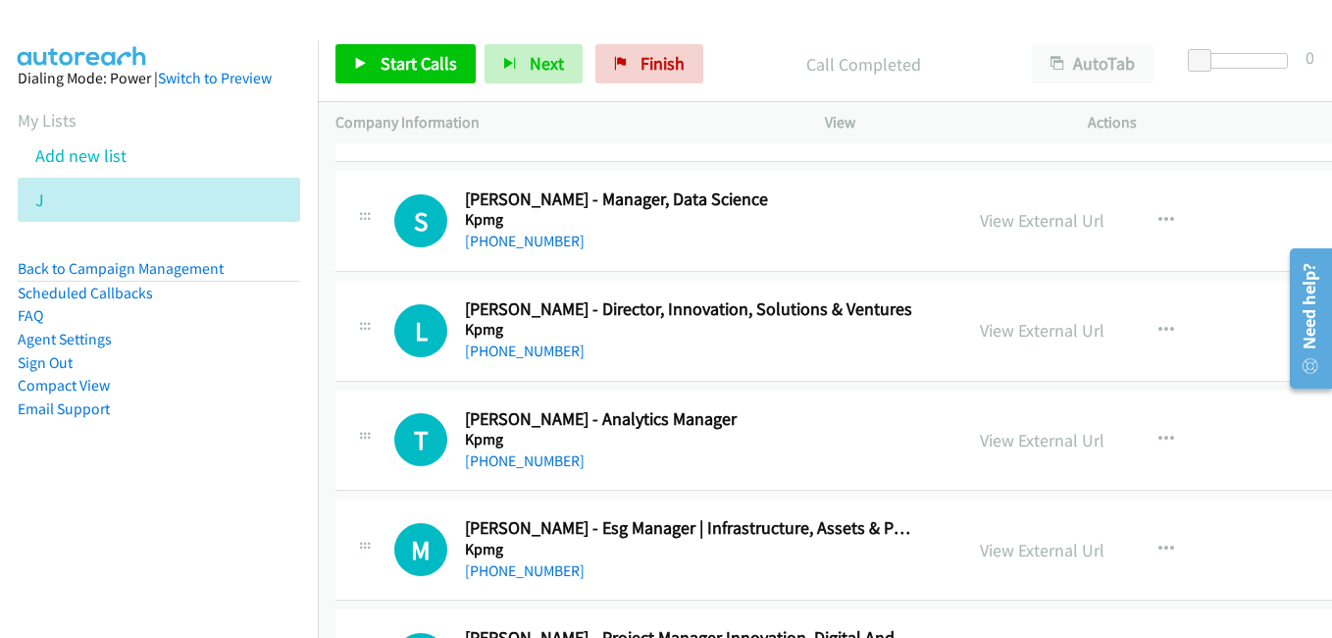
scroll to position [14421, 0]
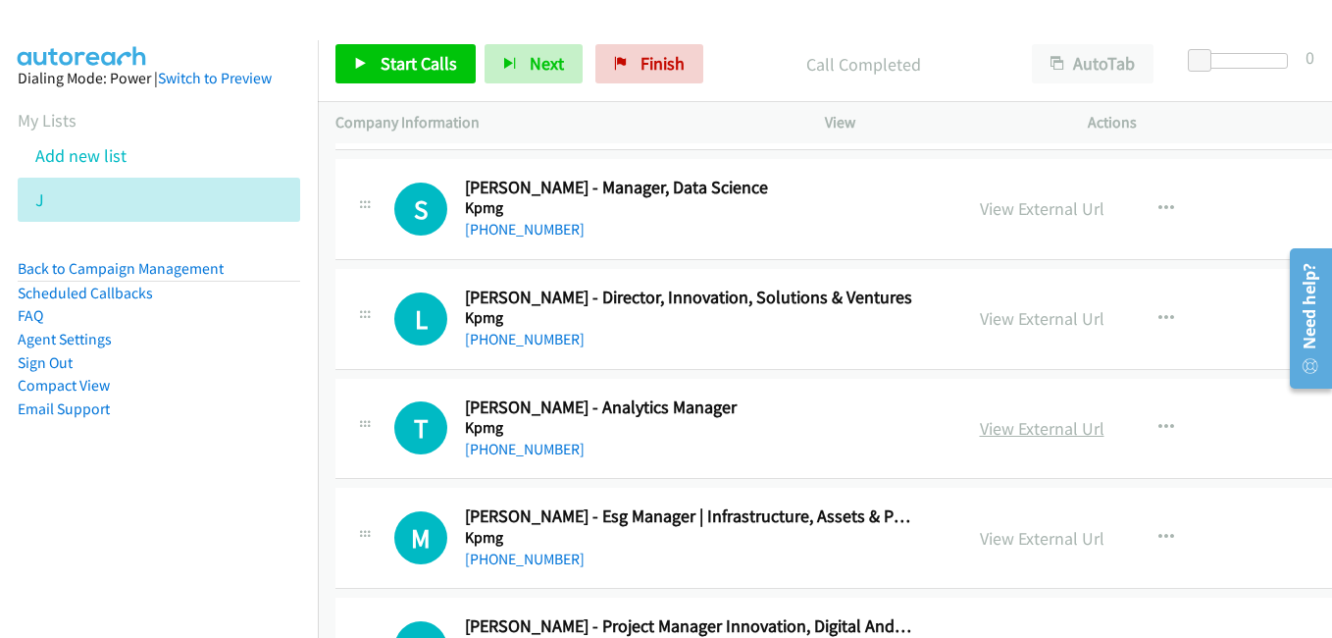
click at [1023, 428] on link "View External Url" at bounding box center [1042, 428] width 125 height 23
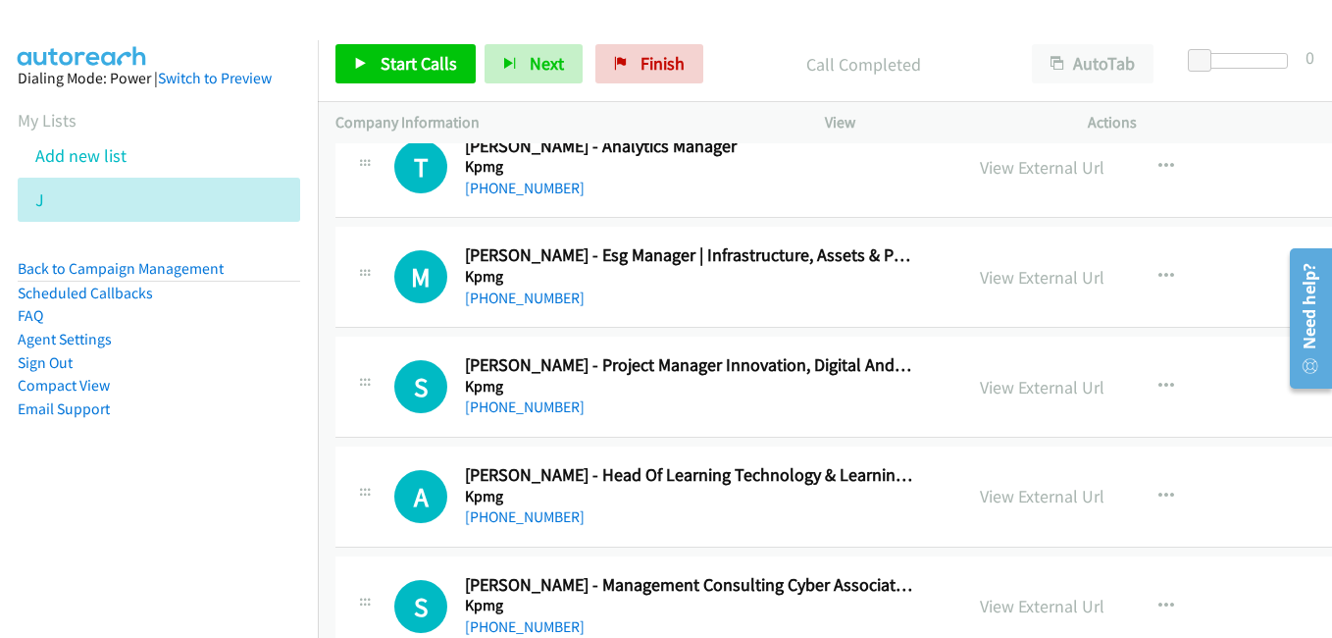
scroll to position [14715, 0]
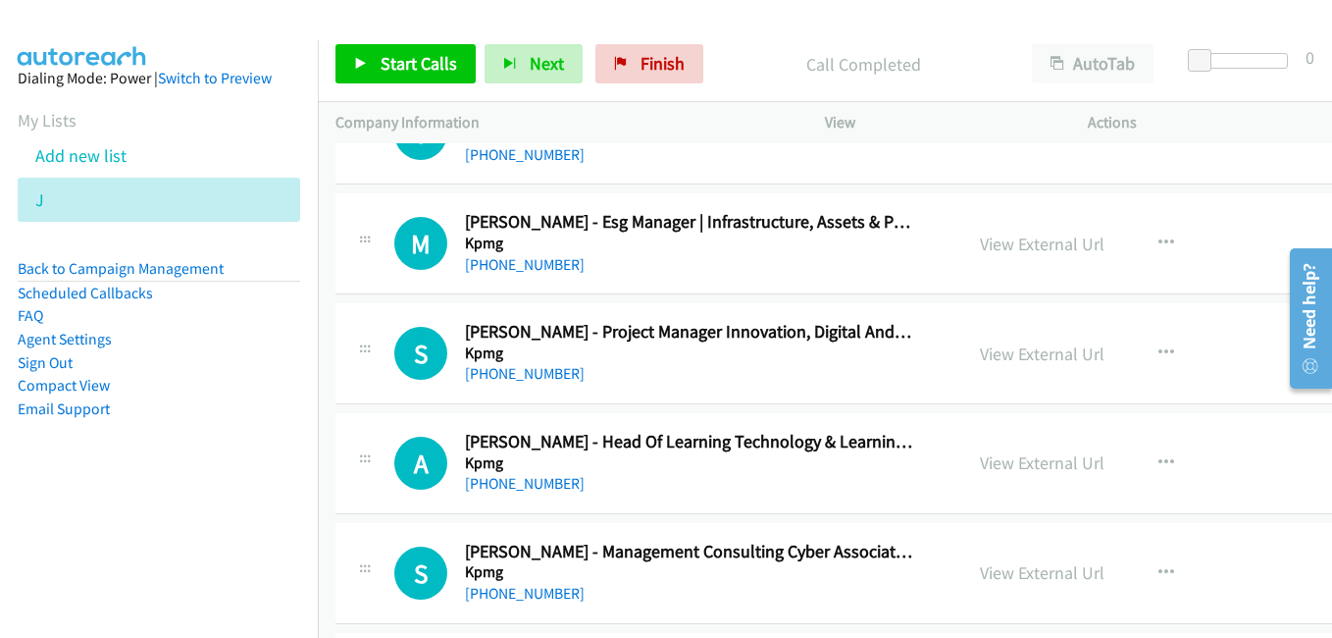
drag, startPoint x: 982, startPoint y: 355, endPoint x: 410, endPoint y: 102, distance: 625.4
click at [982, 355] on link "View External Url" at bounding box center [1042, 353] width 125 height 23
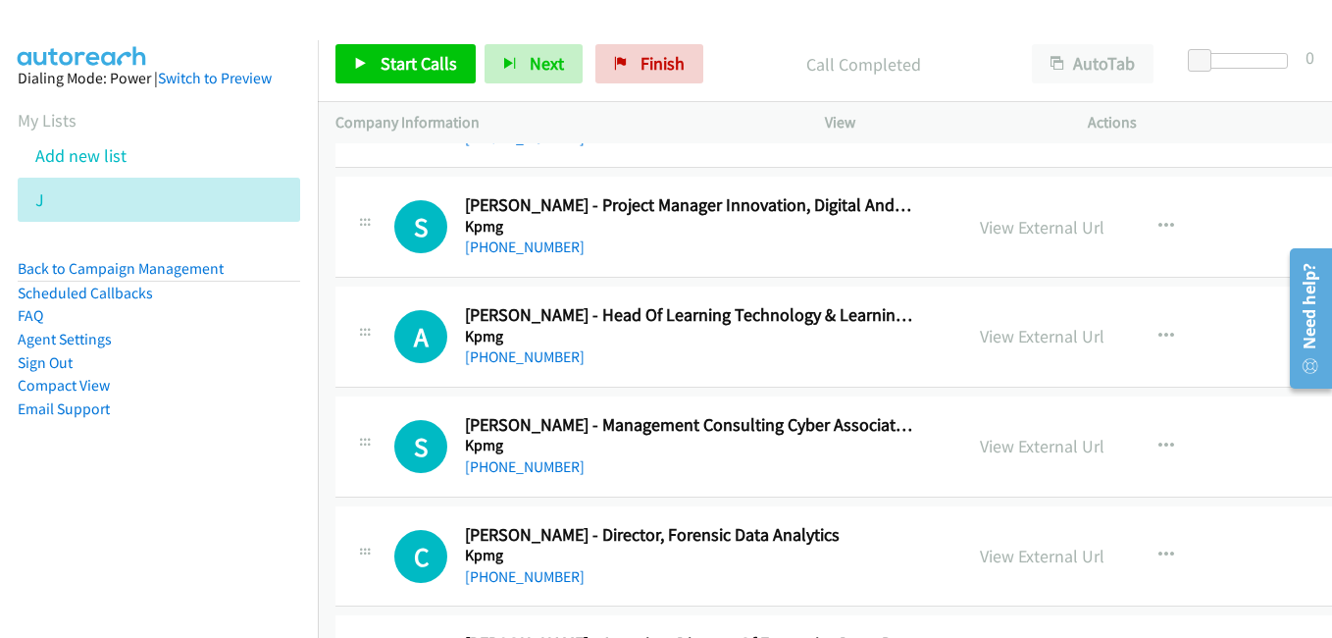
scroll to position [14911, 0]
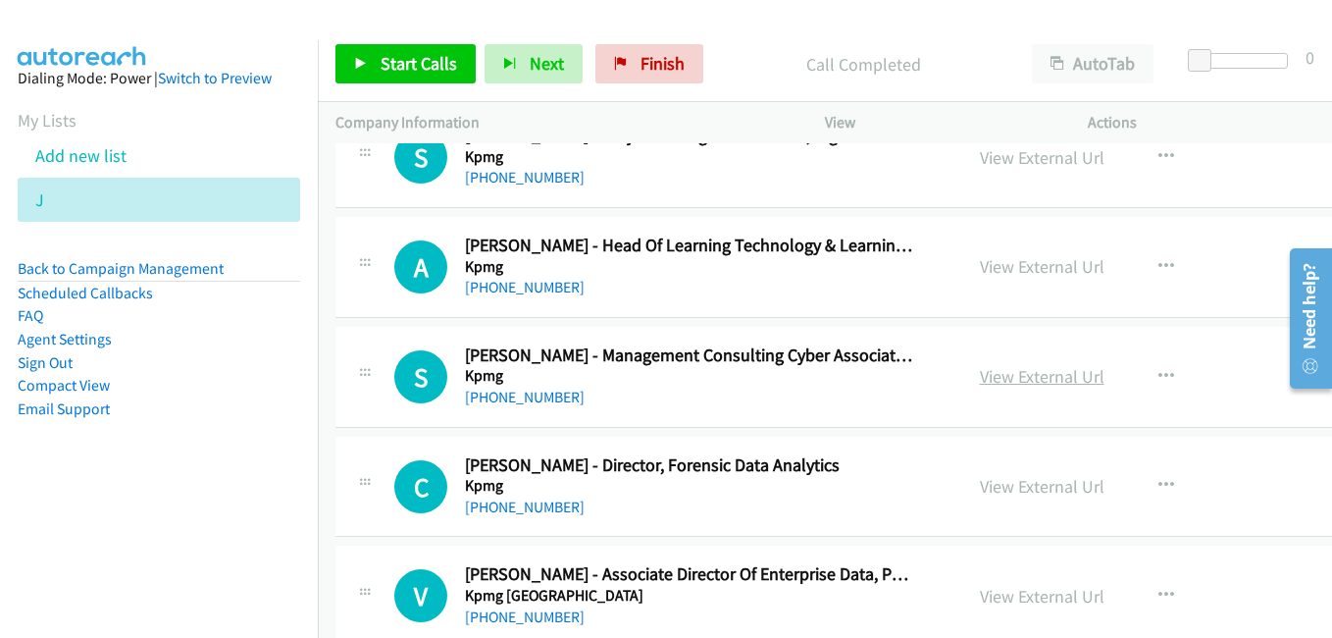
click at [992, 379] on link "View External Url" at bounding box center [1042, 376] width 125 height 23
drag, startPoint x: 990, startPoint y: 493, endPoint x: 1044, endPoint y: 163, distance: 335.0
click at [990, 493] on link "View External Url" at bounding box center [1042, 486] width 125 height 23
